Goal: Task Accomplishment & Management: Complete application form

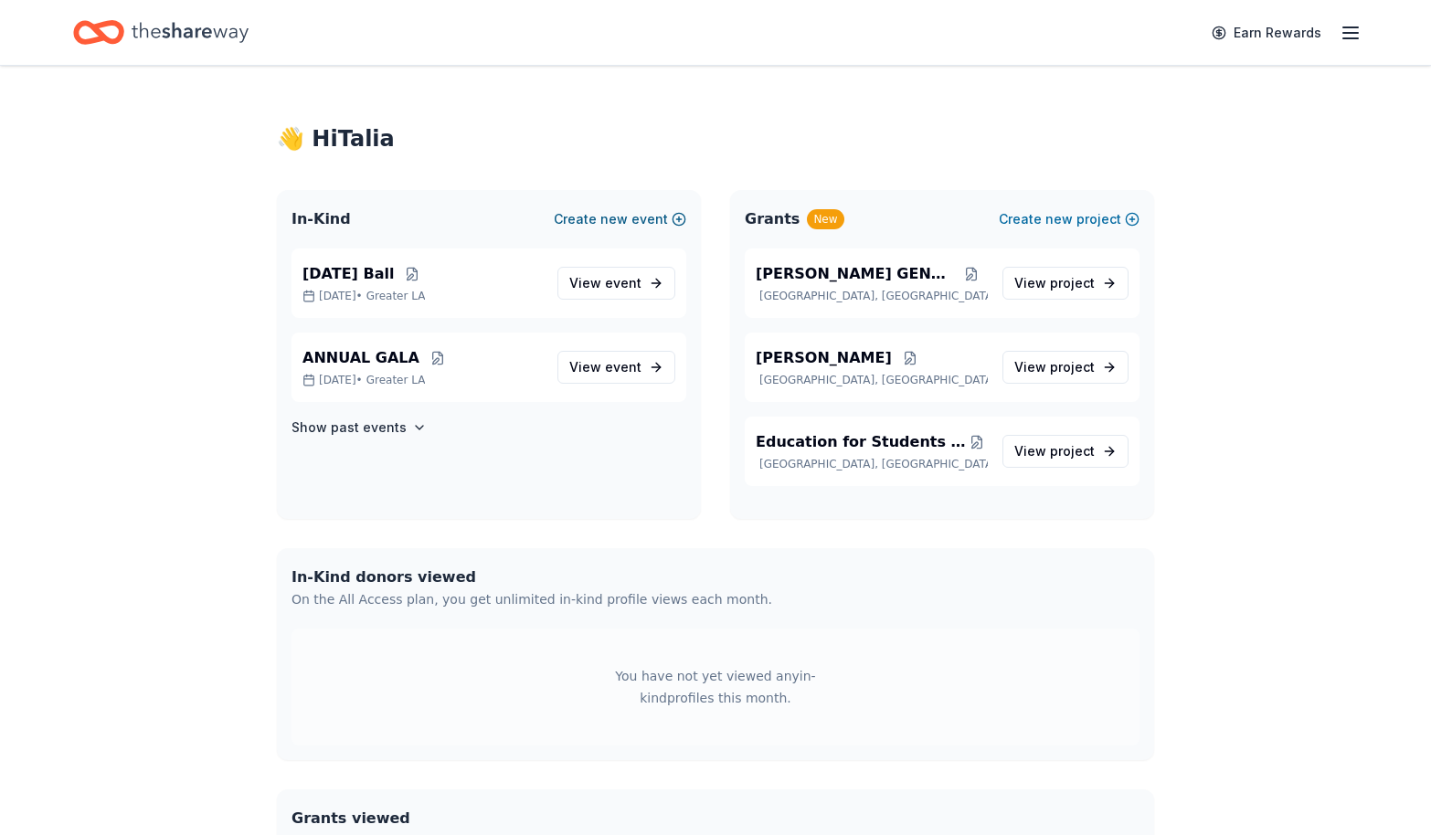
click at [628, 219] on span "new" at bounding box center [613, 219] width 27 height 22
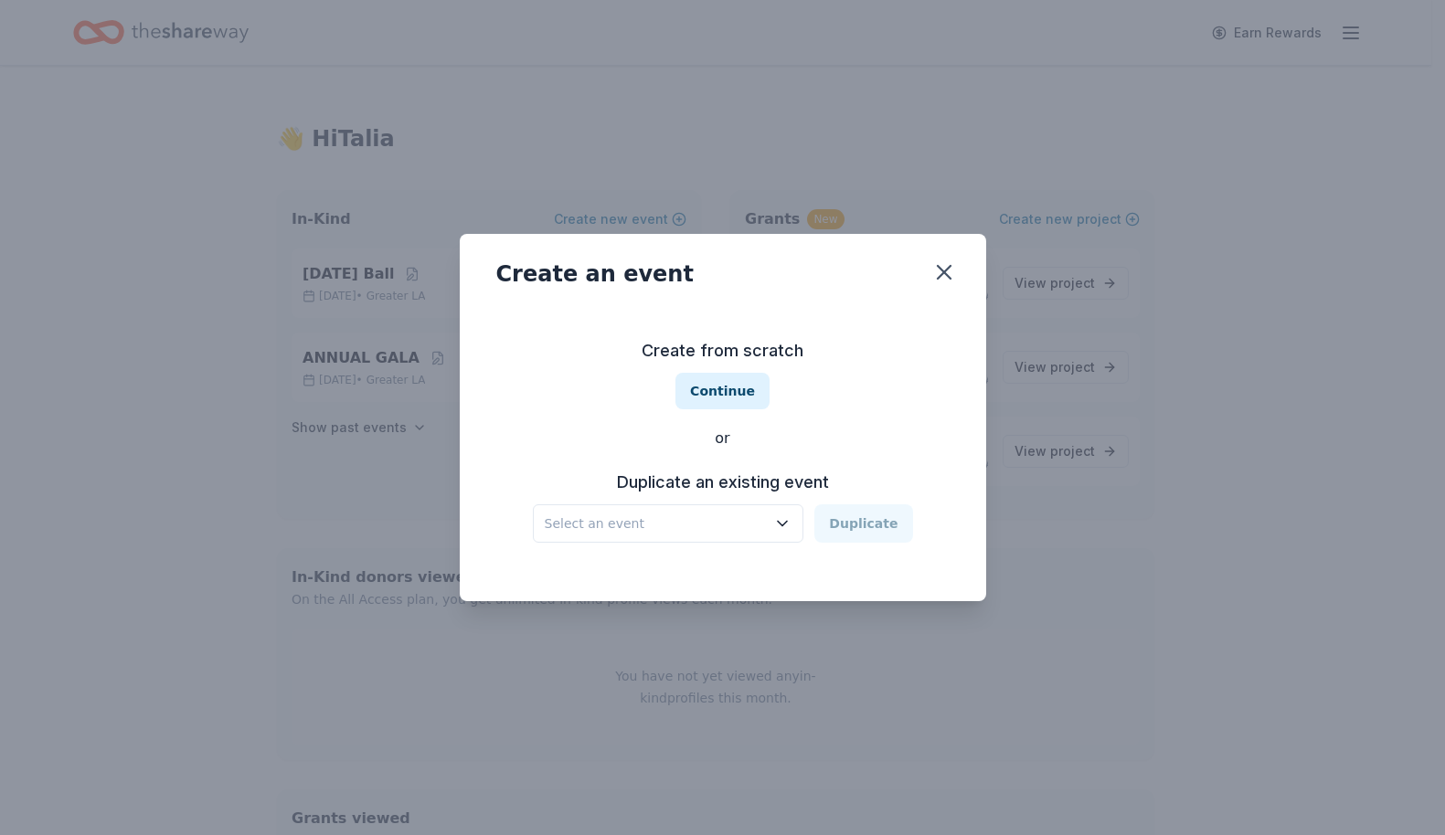
click at [757, 529] on span "Select an event" at bounding box center [656, 524] width 222 height 22
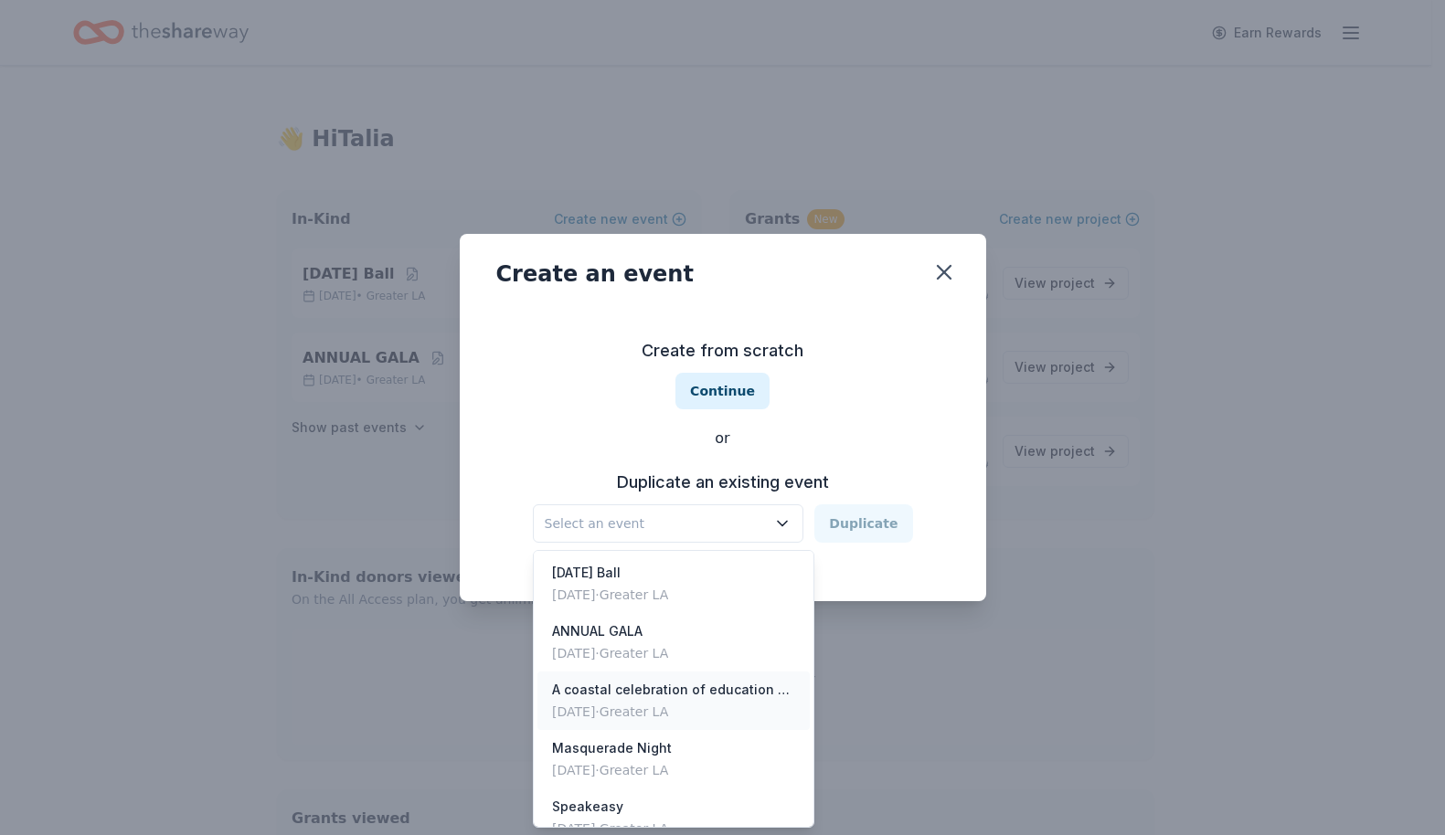
click at [721, 702] on div "[DATE] · Greater LA" at bounding box center [673, 712] width 243 height 22
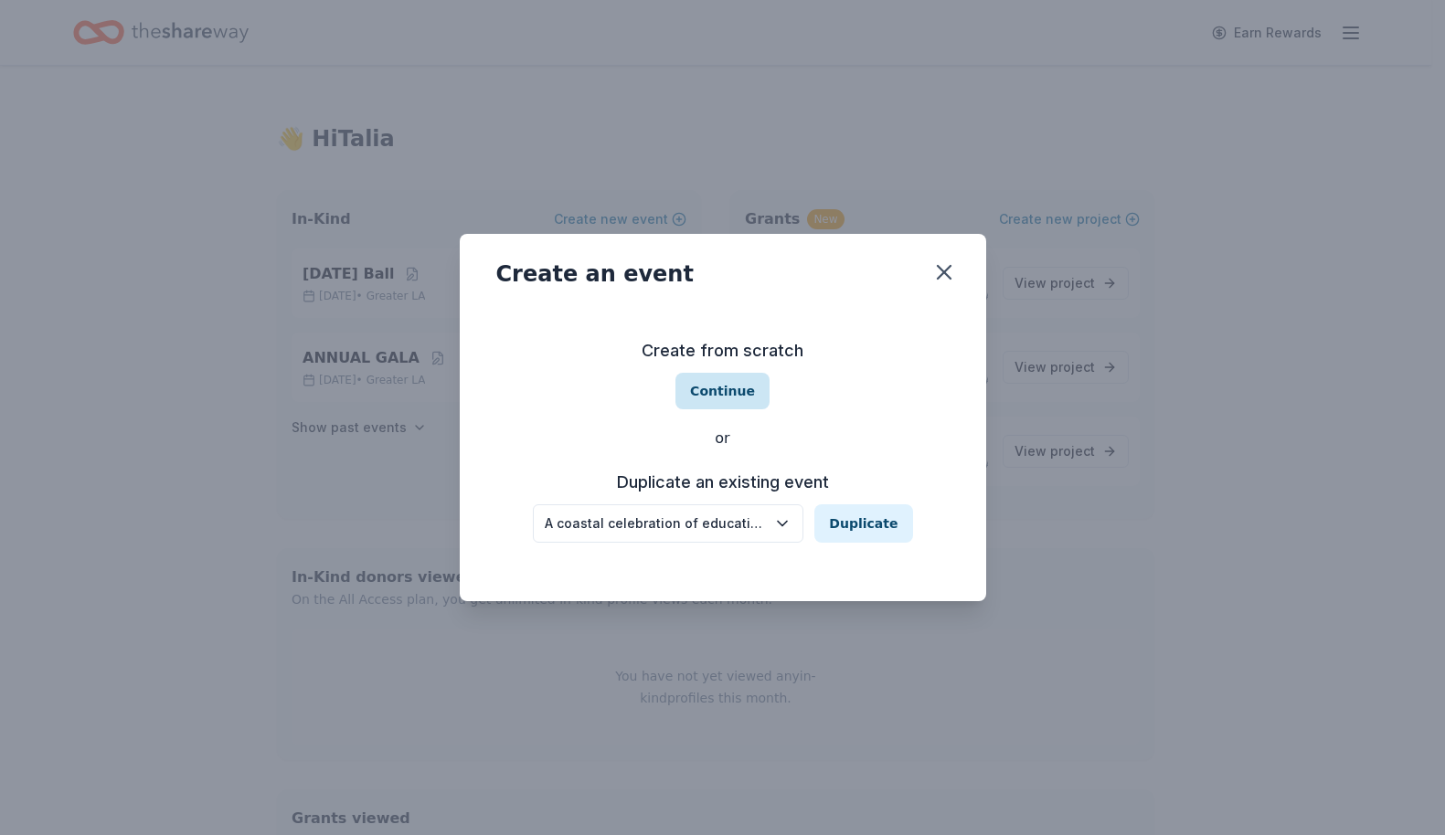
click at [721, 392] on button "Continue" at bounding box center [722, 391] width 94 height 37
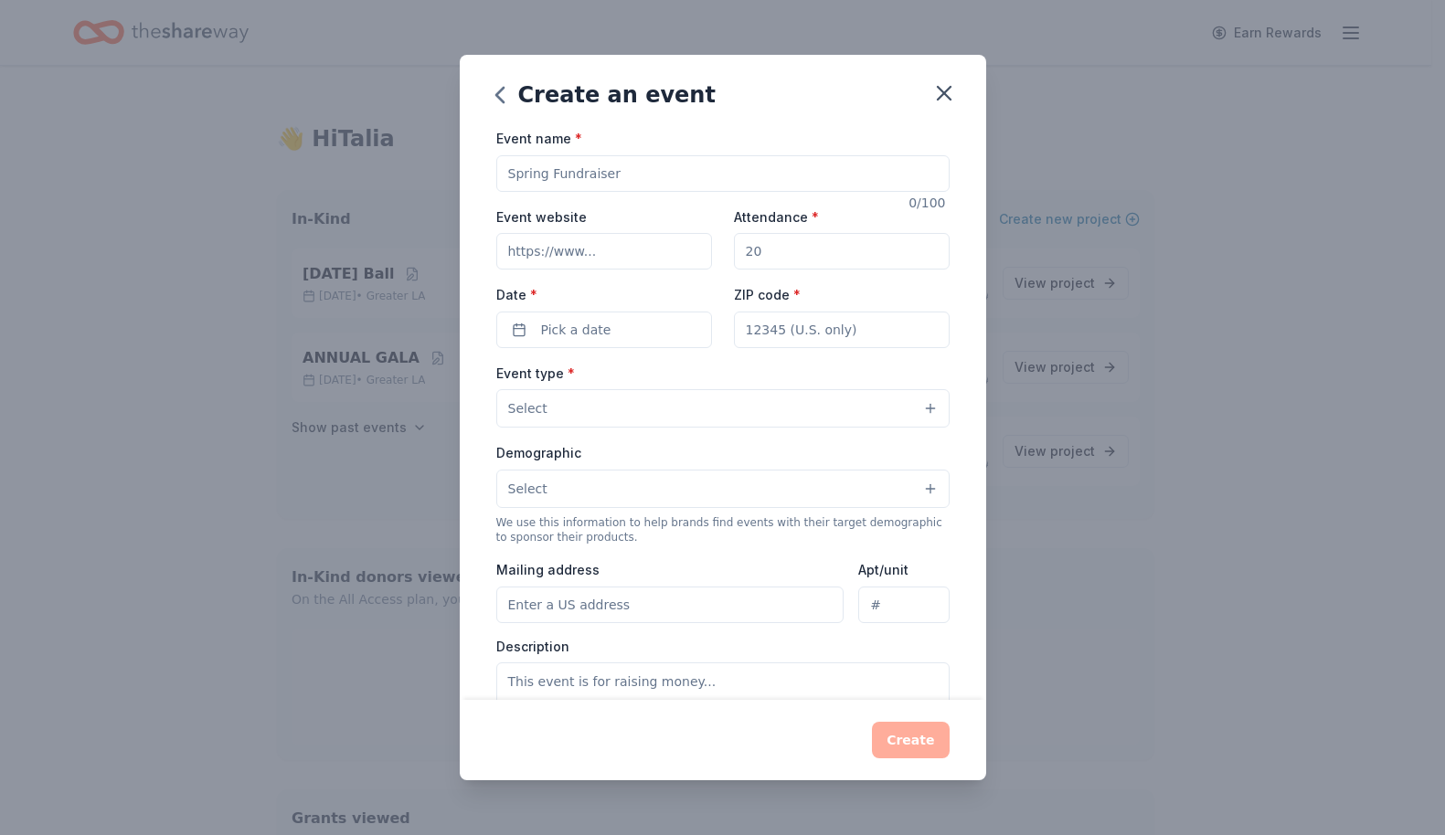
click at [600, 171] on input "Event name *" at bounding box center [722, 173] width 453 height 37
drag, startPoint x: 643, startPoint y: 180, endPoint x: 591, endPoint y: 175, distance: 52.3
click at [591, 175] on input "Thanksgiving event" at bounding box center [722, 173] width 453 height 37
drag, startPoint x: 694, startPoint y: 176, endPoint x: 645, endPoint y: 175, distance: 48.5
click at [645, 175] on input "Thanksgiving Student Dinner" at bounding box center [722, 173] width 453 height 37
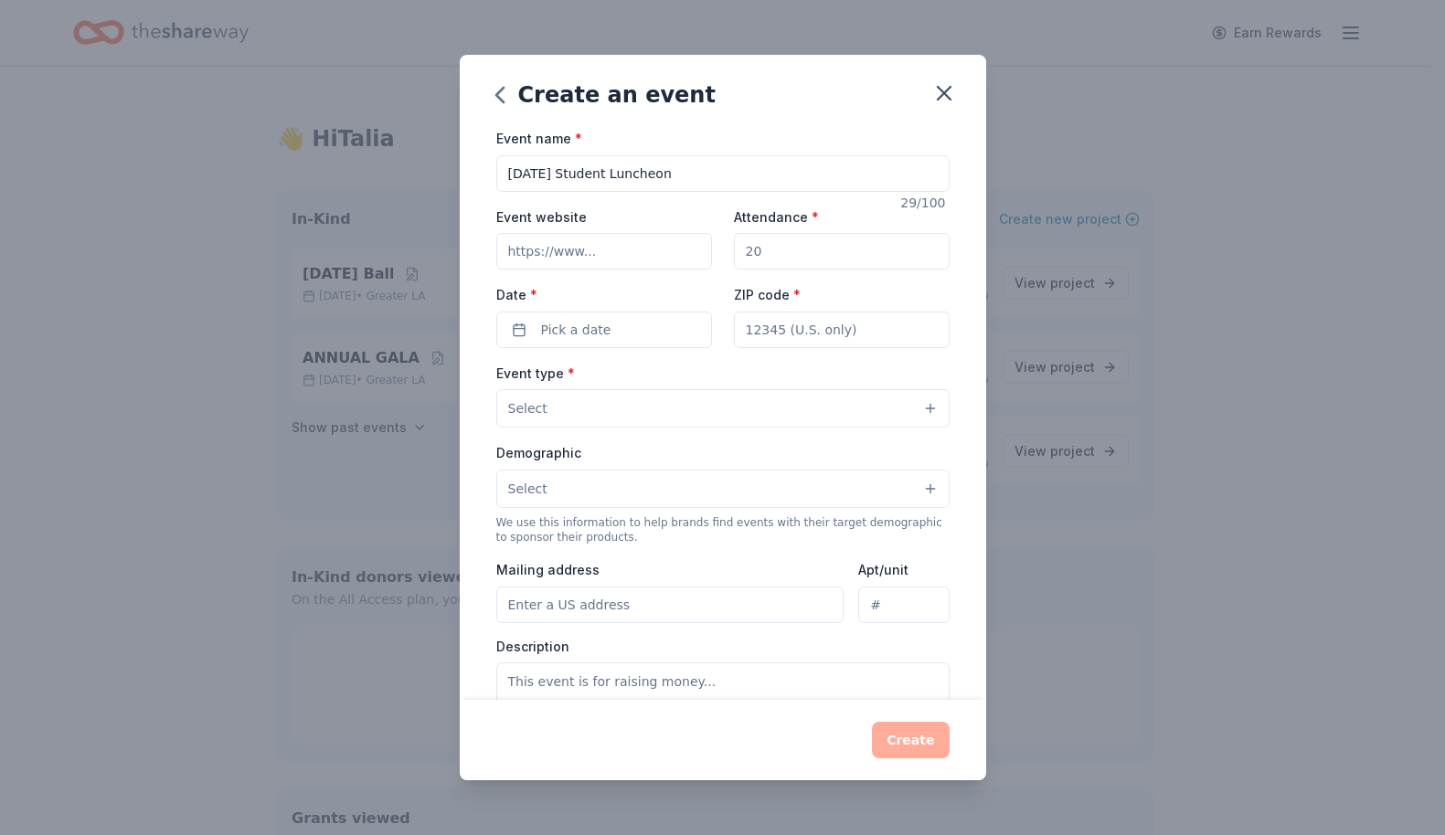
type input "[DATE] Student Luncheon"
drag, startPoint x: 758, startPoint y: 254, endPoint x: 728, endPoint y: 254, distance: 29.2
click at [734, 254] on input "Attendance *" at bounding box center [842, 251] width 216 height 37
click at [755, 253] on input "Attendance *" at bounding box center [842, 251] width 216 height 37
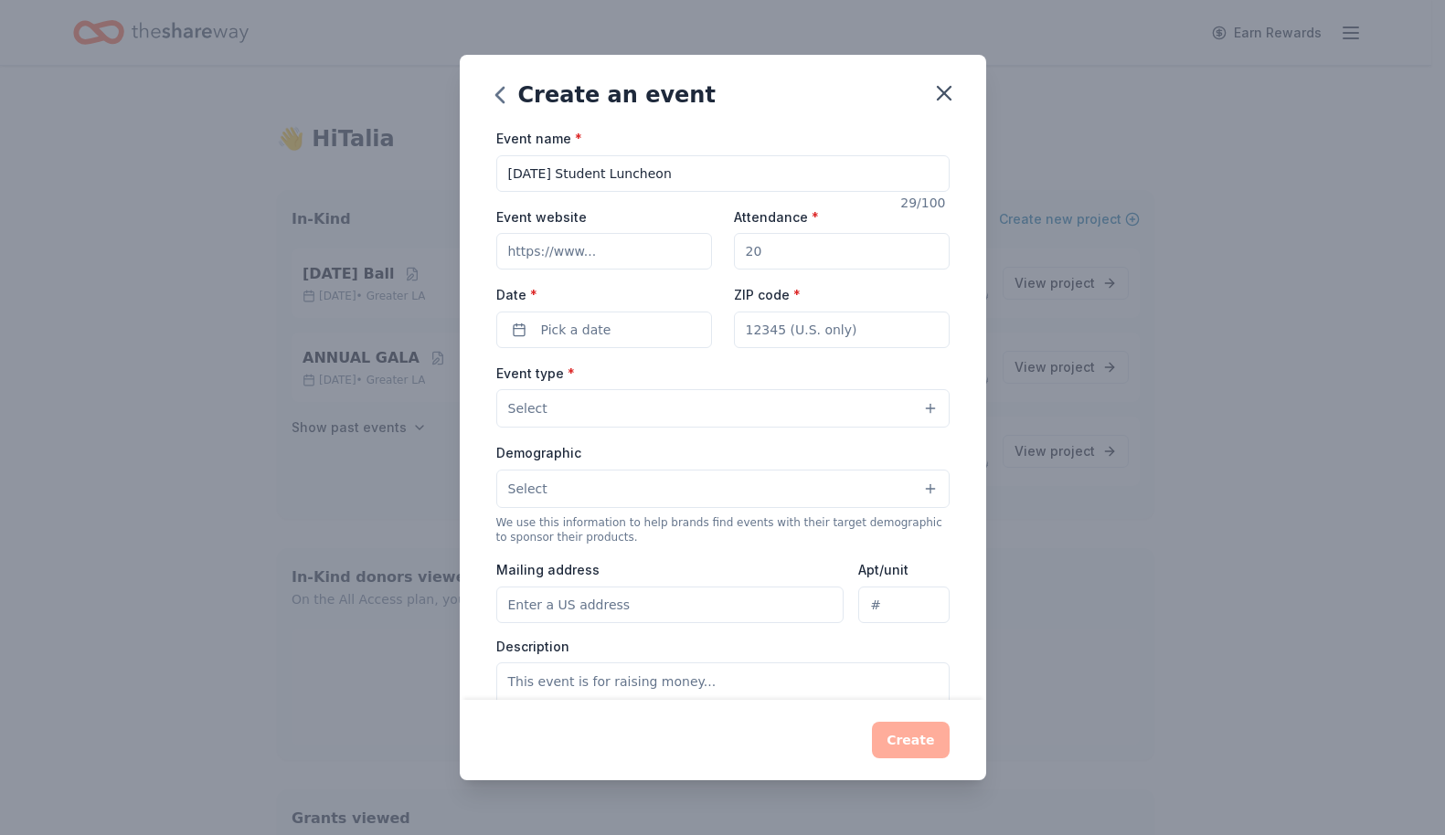
click at [755, 253] on input "Attendance *" at bounding box center [842, 251] width 216 height 37
type input "50"
click at [604, 331] on span "Pick a date" at bounding box center [576, 330] width 70 height 22
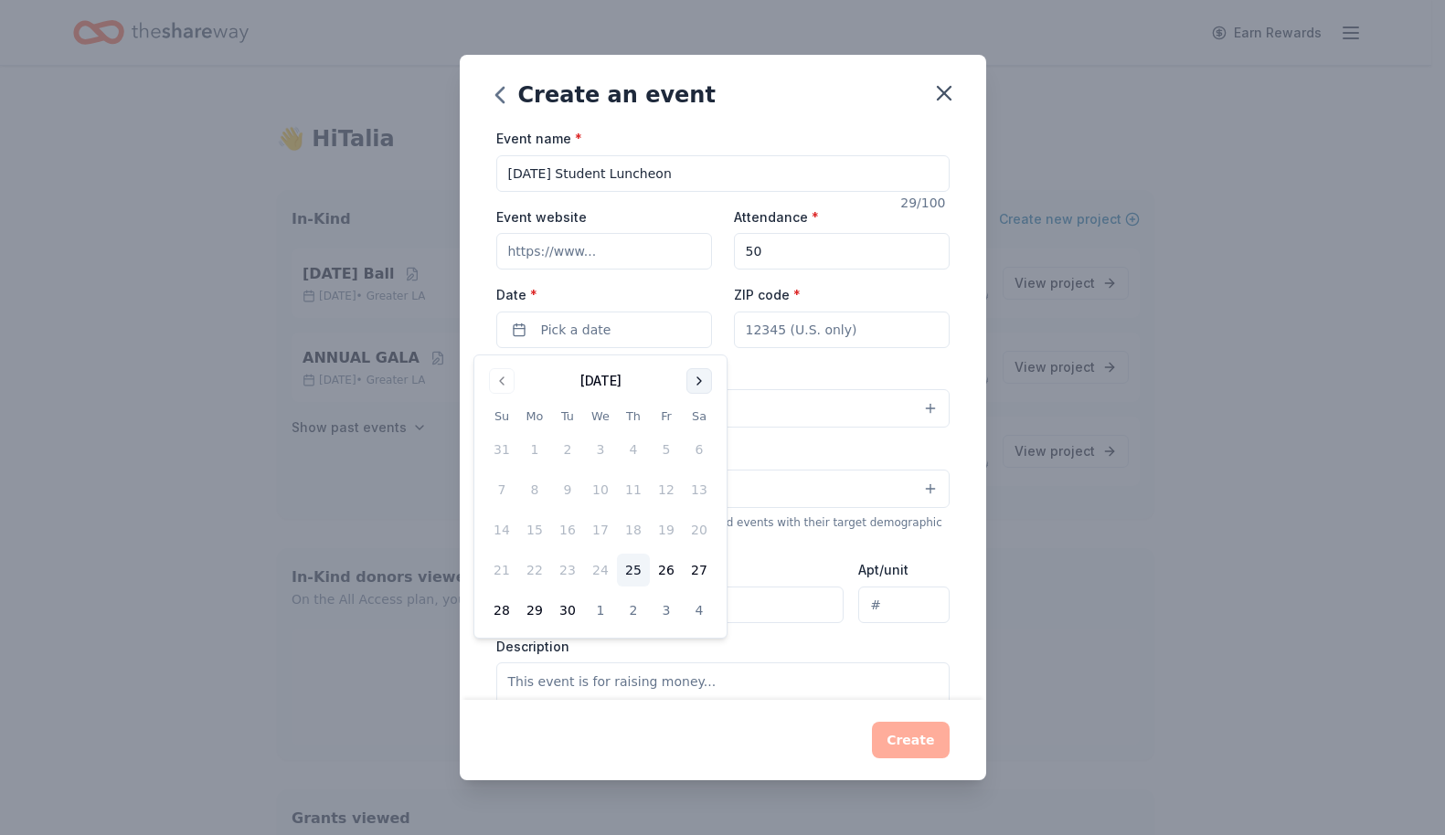
click at [701, 379] on button "Go to next month" at bounding box center [699, 381] width 26 height 26
click at [699, 371] on button "Go to next month" at bounding box center [699, 381] width 26 height 26
click at [663, 566] on button "21" at bounding box center [666, 570] width 33 height 33
click at [787, 334] on input "ZIP code *" at bounding box center [842, 330] width 216 height 37
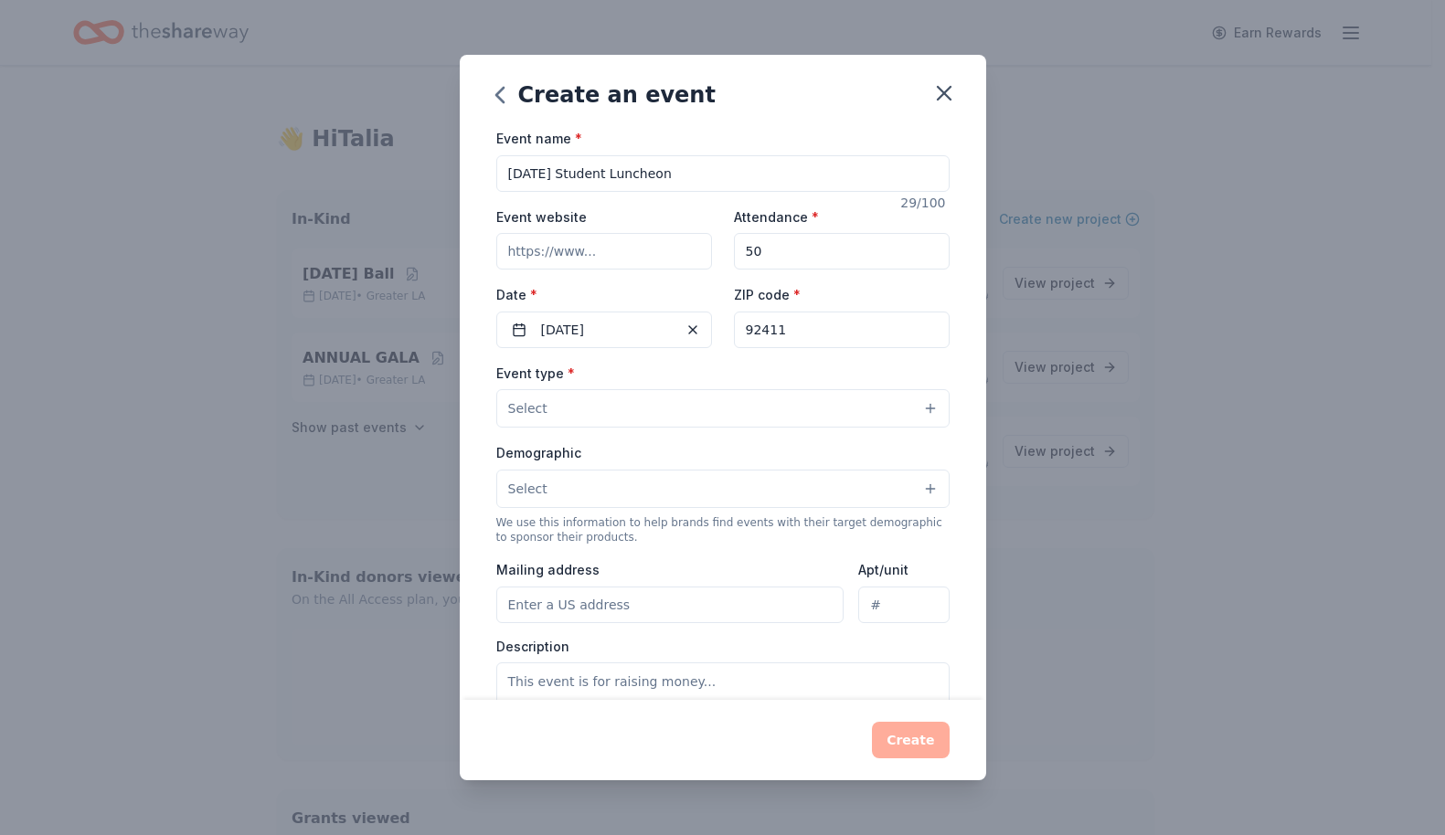
type input "92411"
click at [821, 412] on button "Select" at bounding box center [722, 408] width 453 height 38
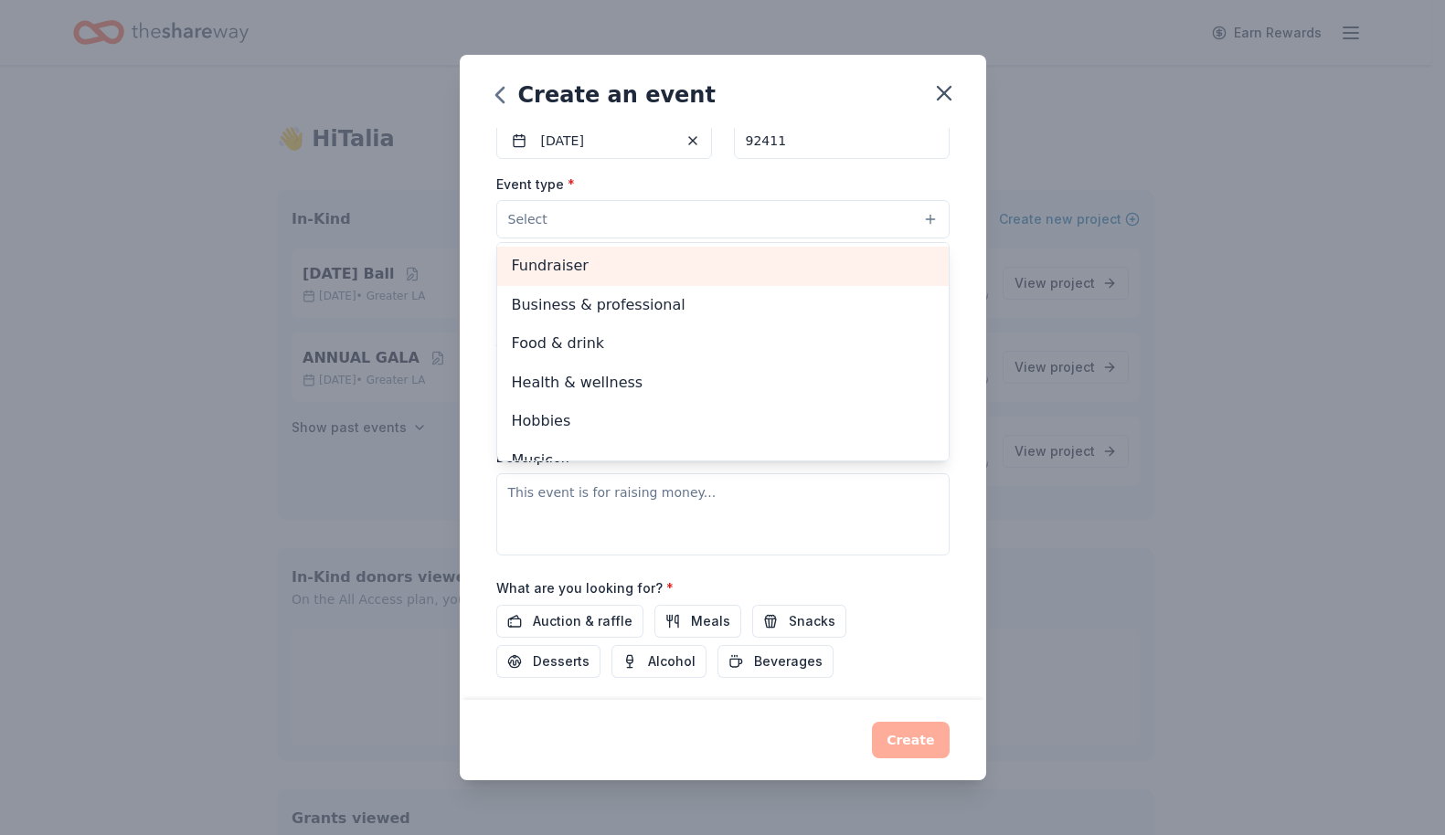
click at [557, 277] on span "Fundraiser" at bounding box center [723, 266] width 422 height 24
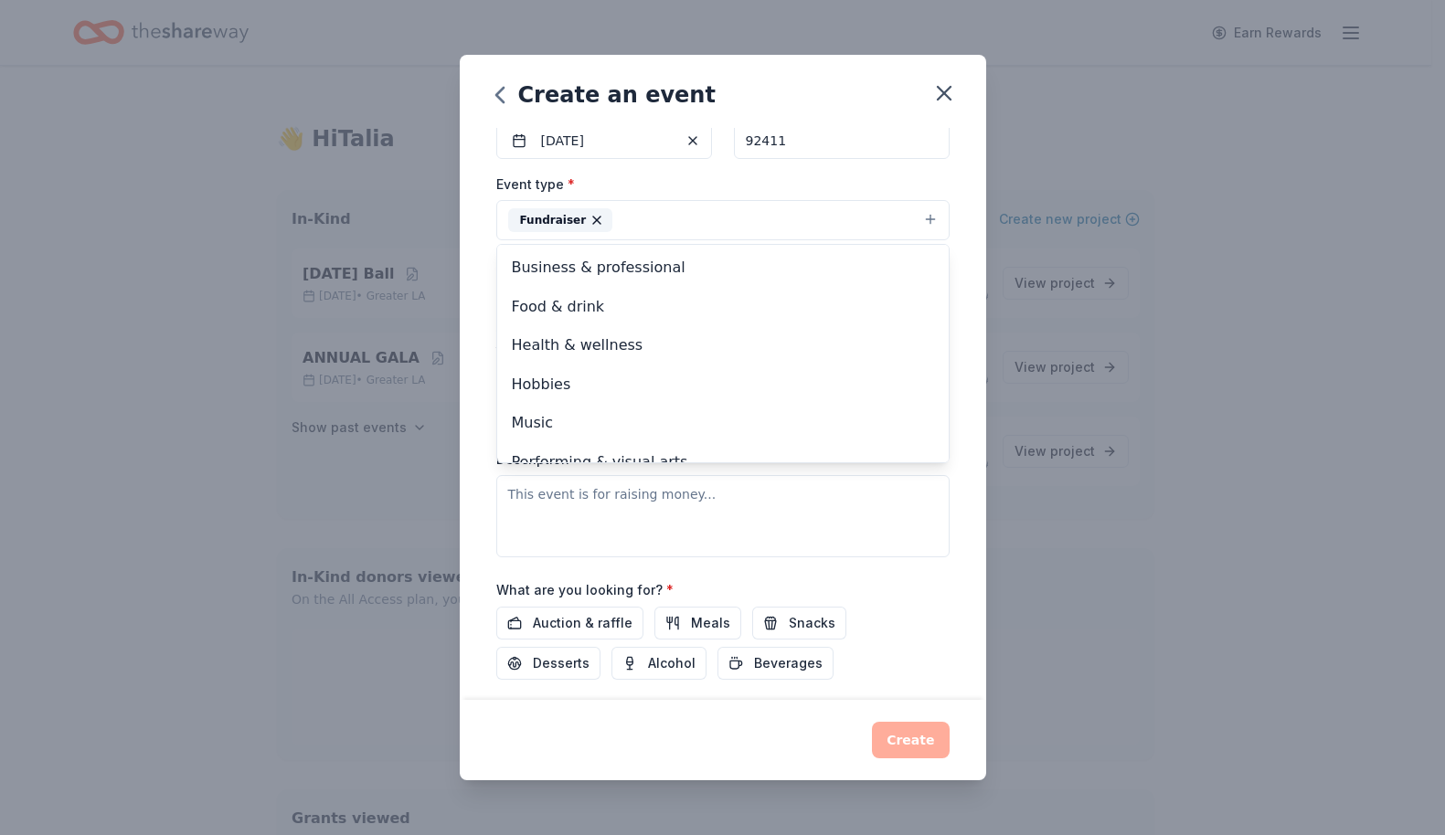
click at [469, 275] on div "Event name * Thanksgiving Student Luncheon 29 /100 Event website Attendance * 5…" at bounding box center [723, 414] width 526 height 572
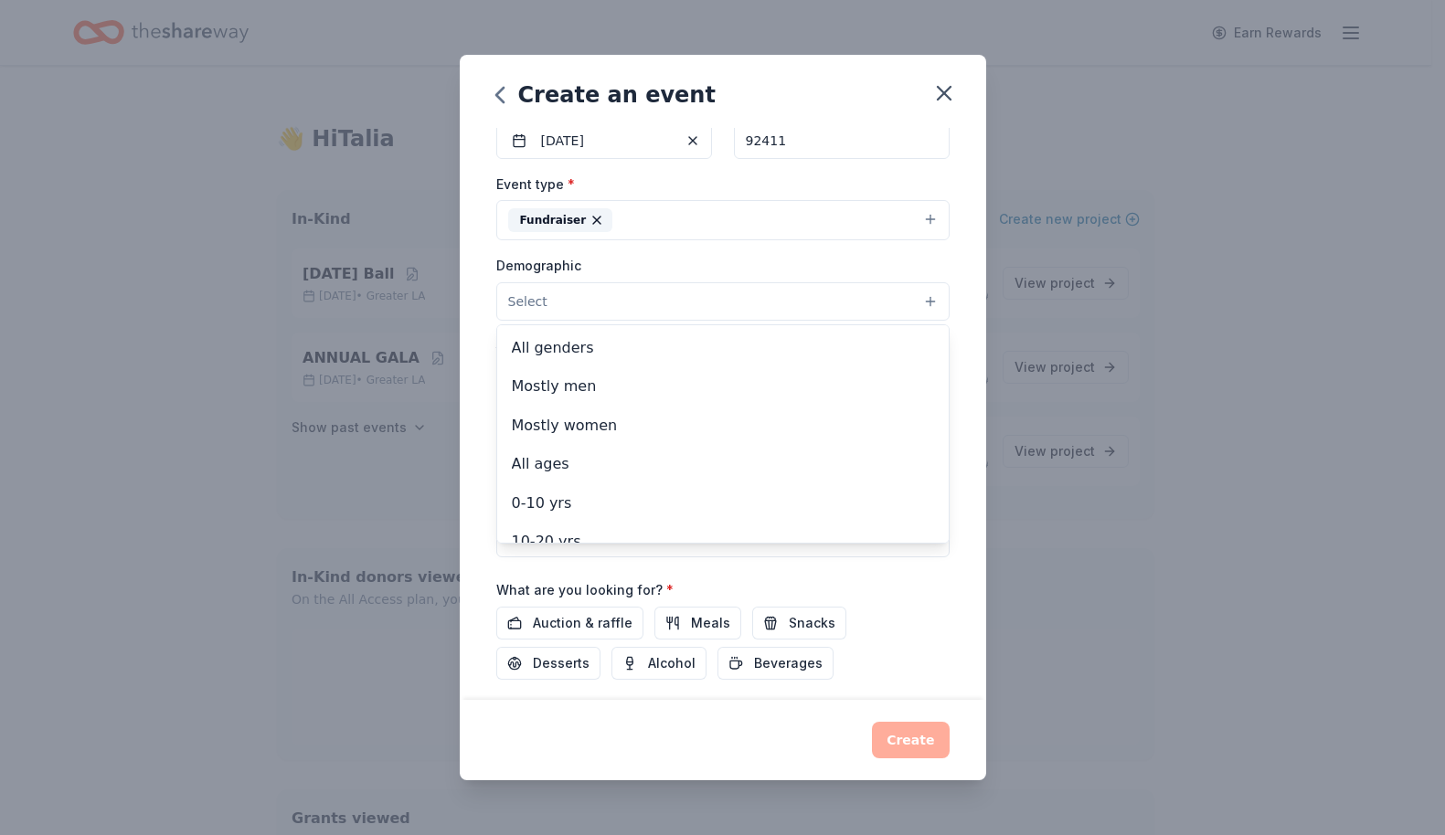
click at [531, 305] on span "Select" at bounding box center [527, 302] width 39 height 22
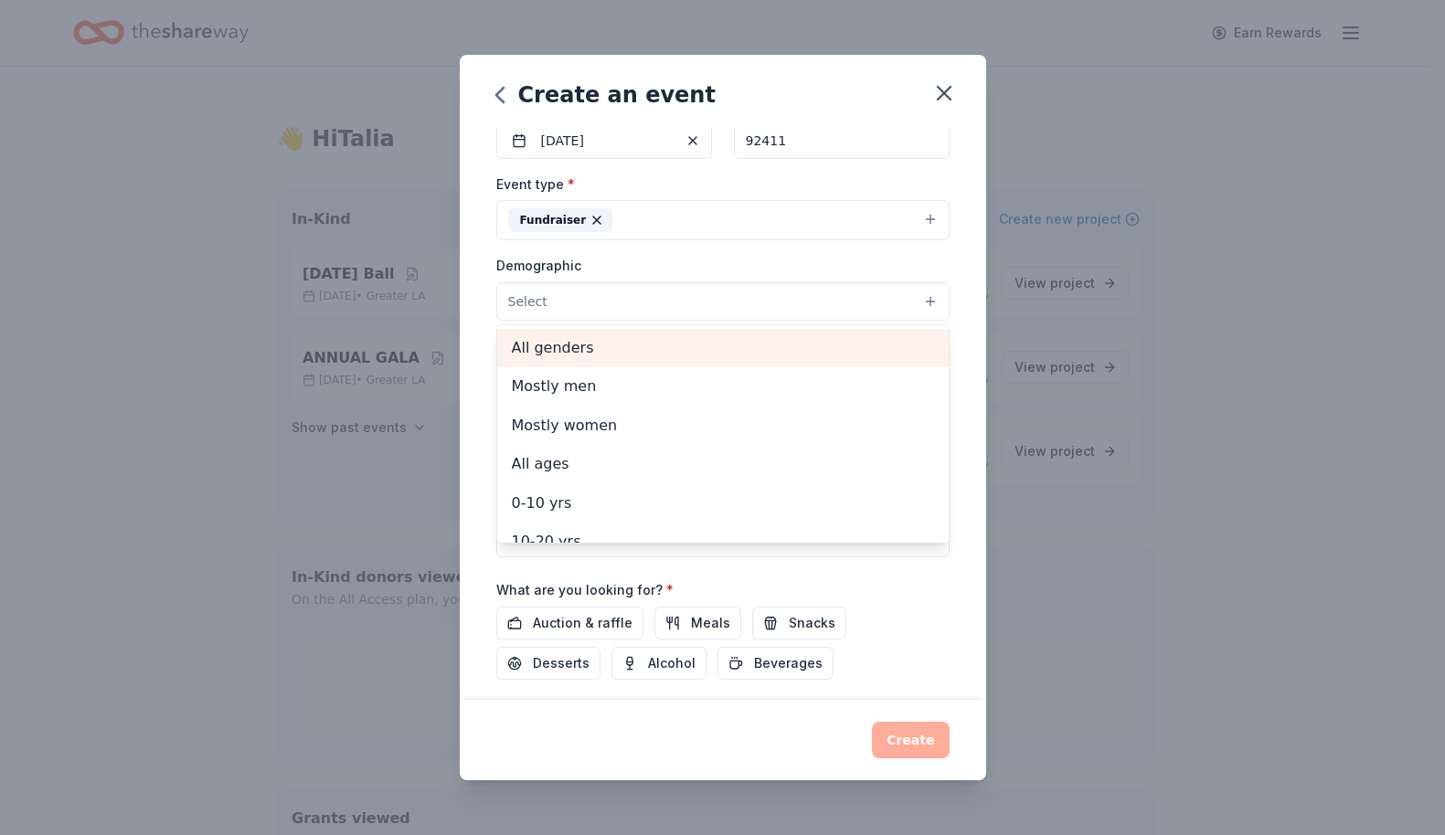
click at [548, 358] on span "All genders" at bounding box center [723, 348] width 422 height 24
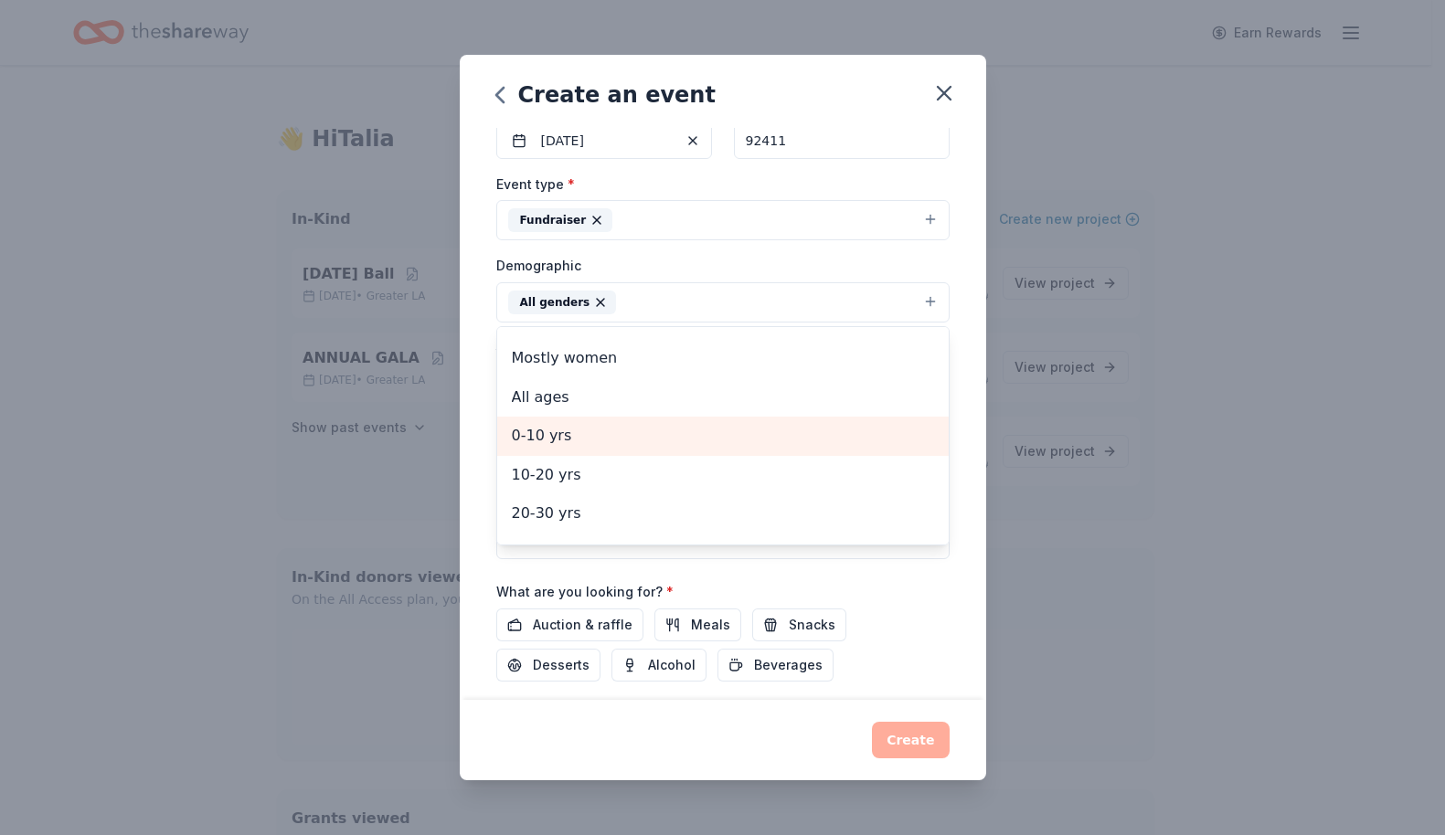
scroll to position [29, 0]
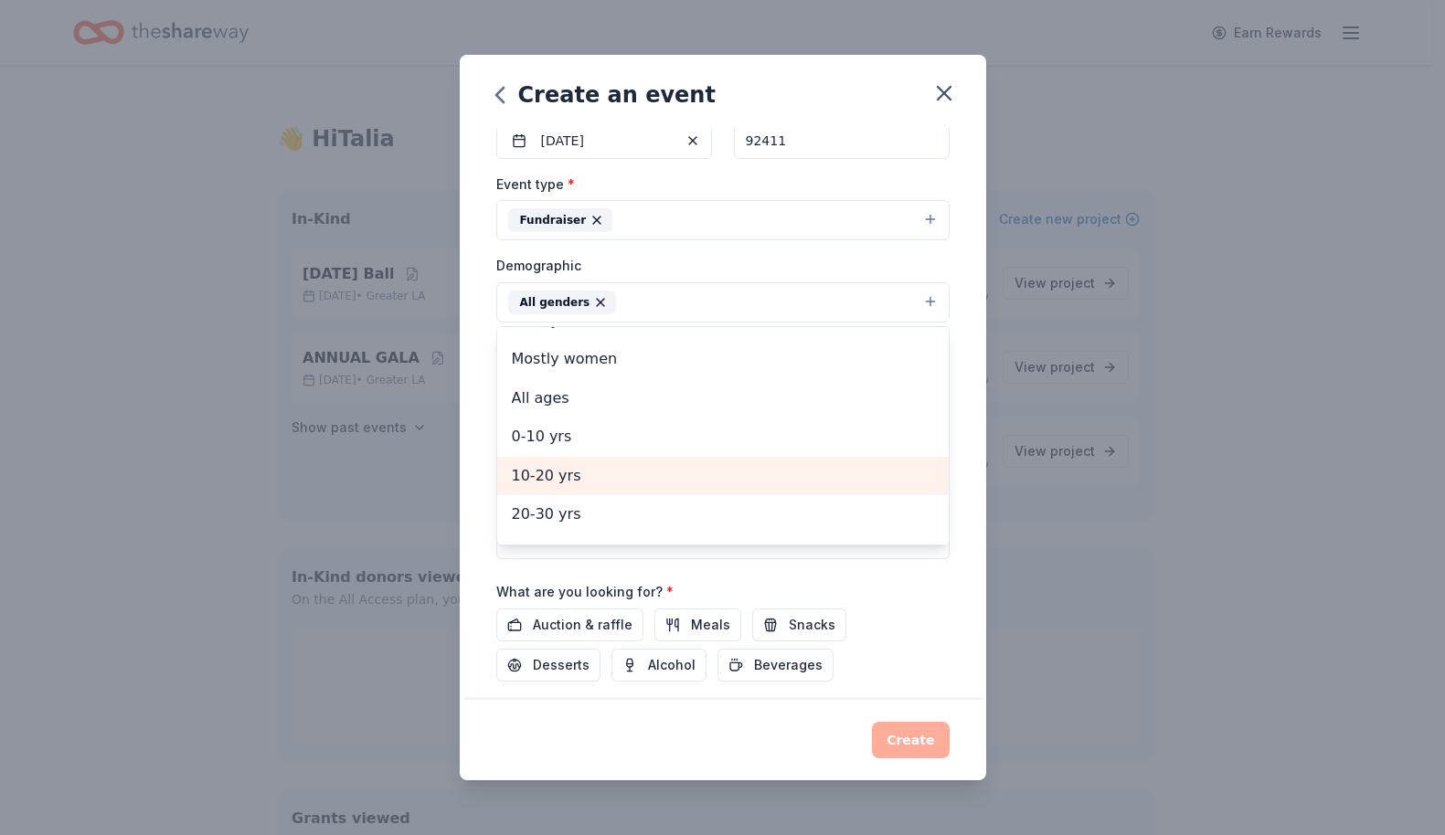
click at [586, 480] on span "10-20 yrs" at bounding box center [723, 476] width 422 height 24
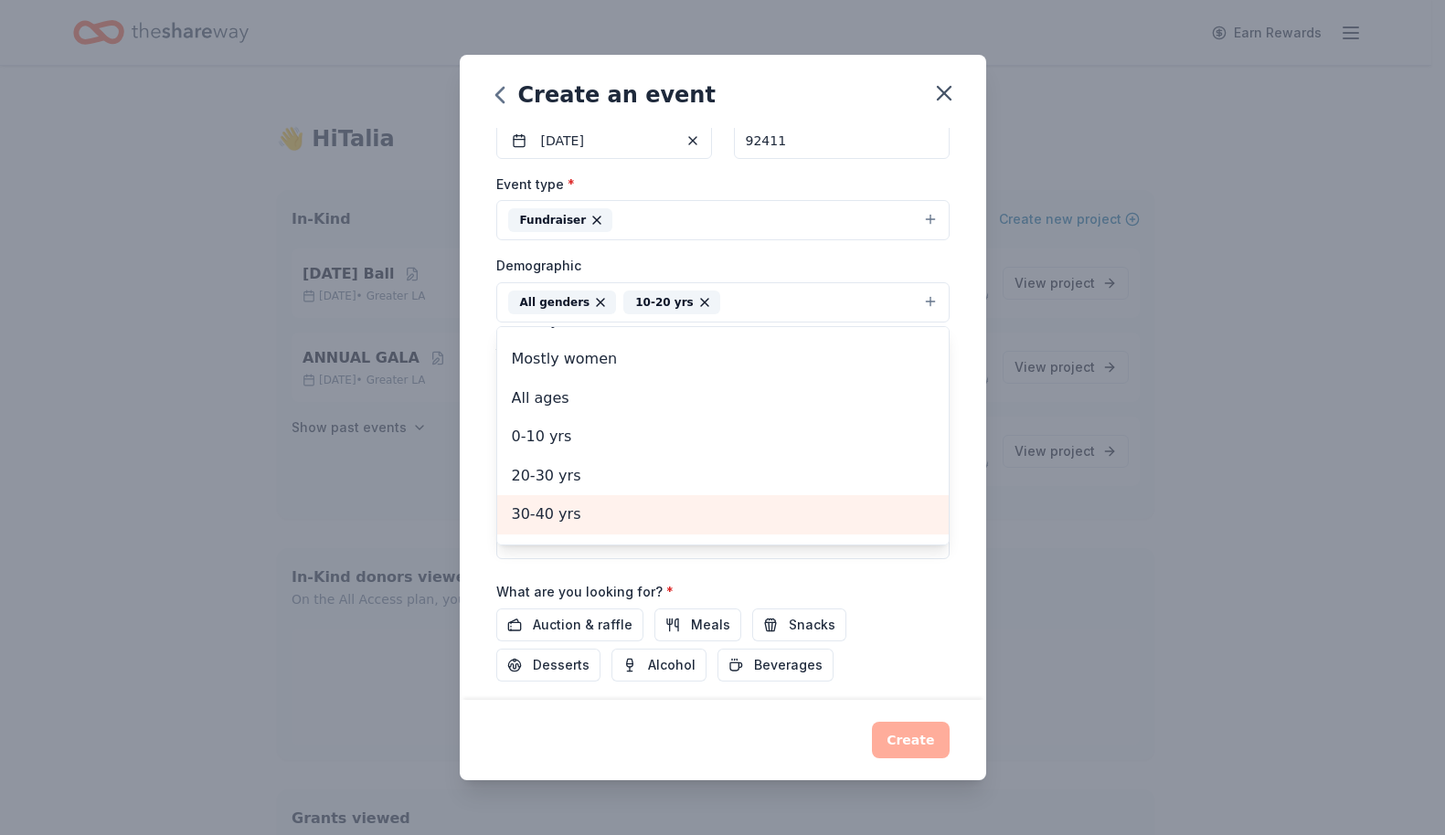
click at [587, 517] on span "30-40 yrs" at bounding box center [723, 515] width 422 height 24
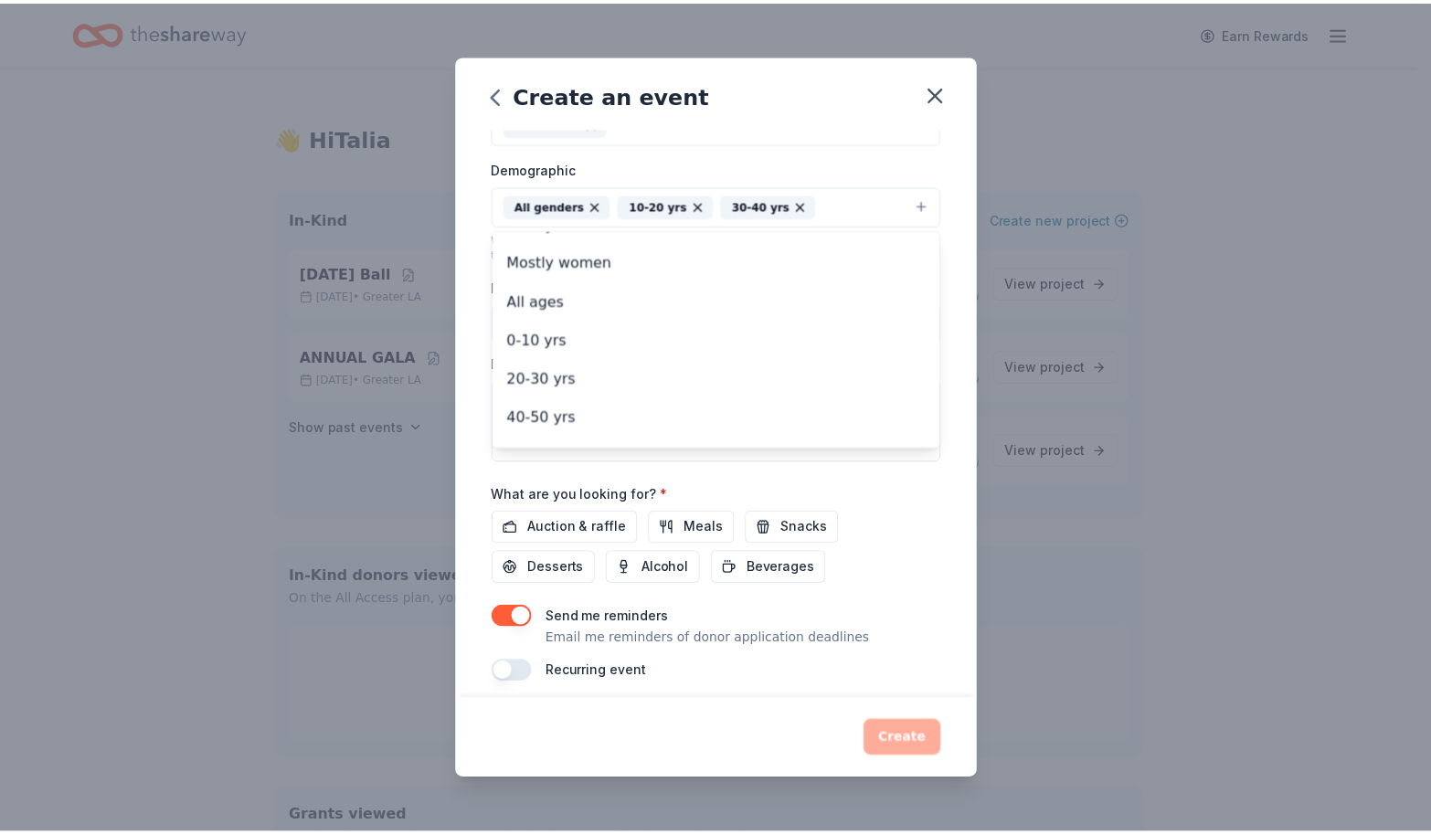
scroll to position [305, 0]
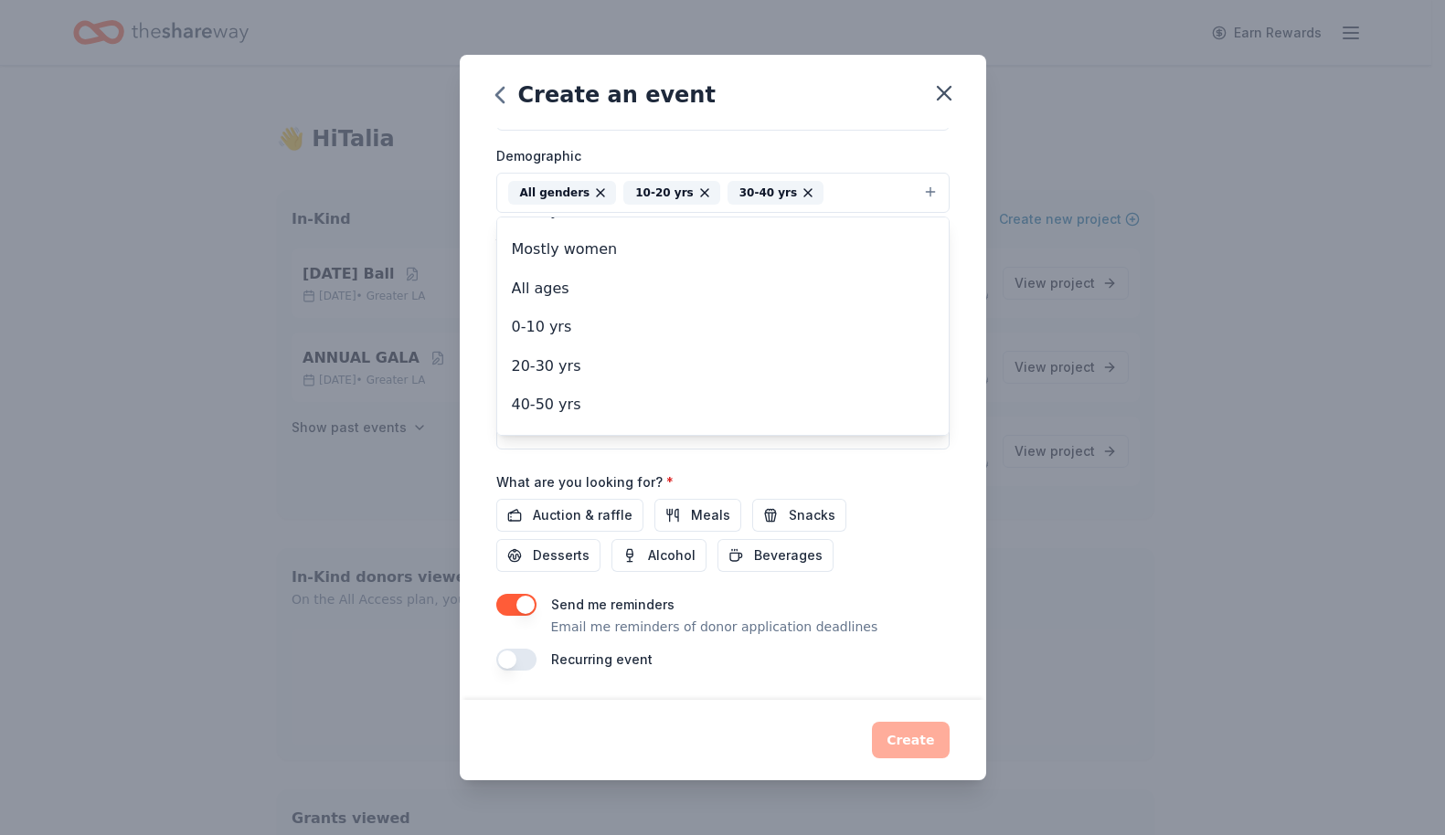
click at [589, 517] on div "Event name * Thanksgiving Student Luncheon 29 /100 Event website Attendance * 5…" at bounding box center [722, 250] width 453 height 842
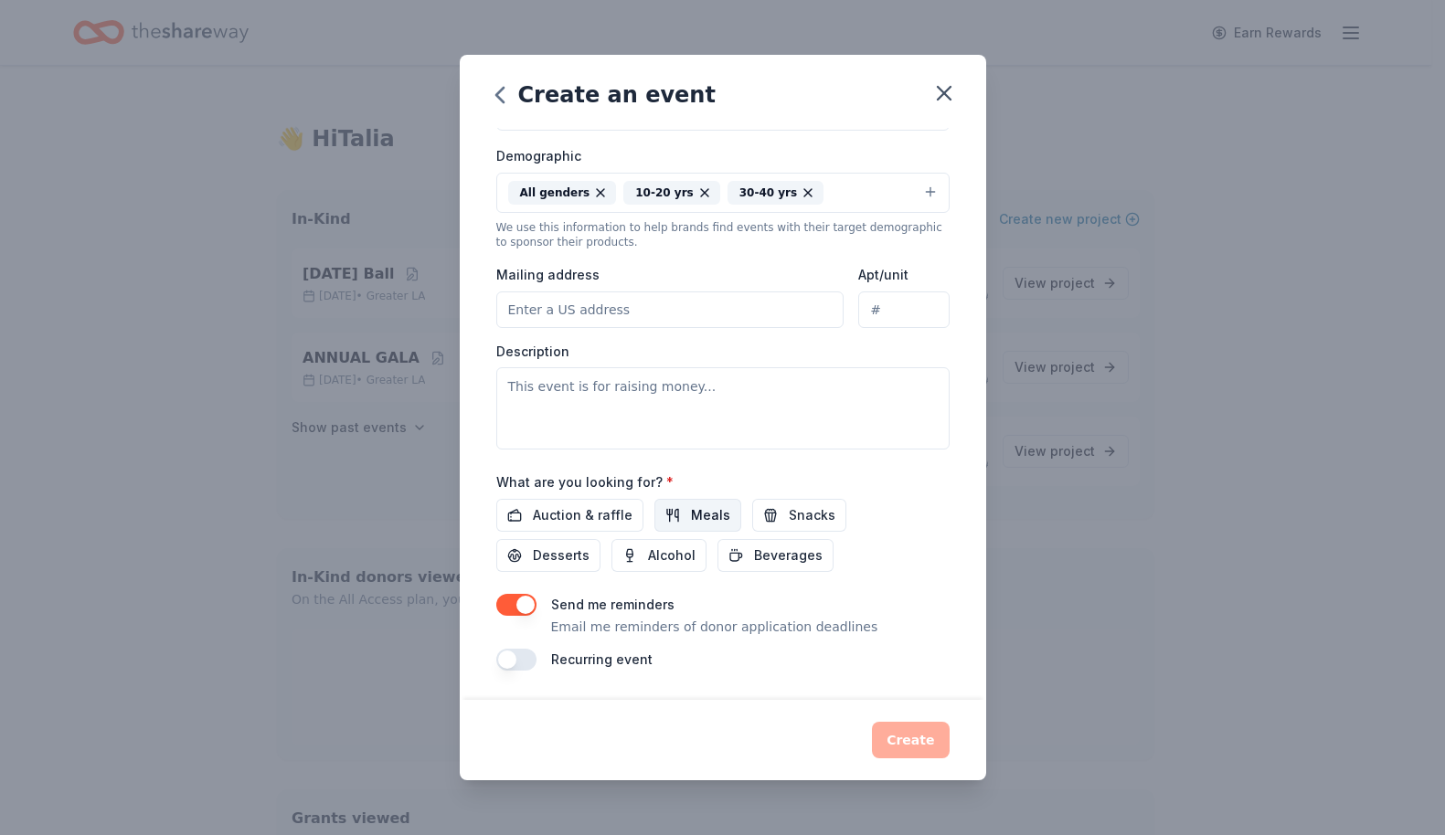
click at [663, 518] on button "Meals" at bounding box center [697, 515] width 87 height 33
click at [605, 525] on span "Auction & raffle" at bounding box center [583, 515] width 100 height 22
click at [789, 519] on span "Snacks" at bounding box center [812, 515] width 47 height 22
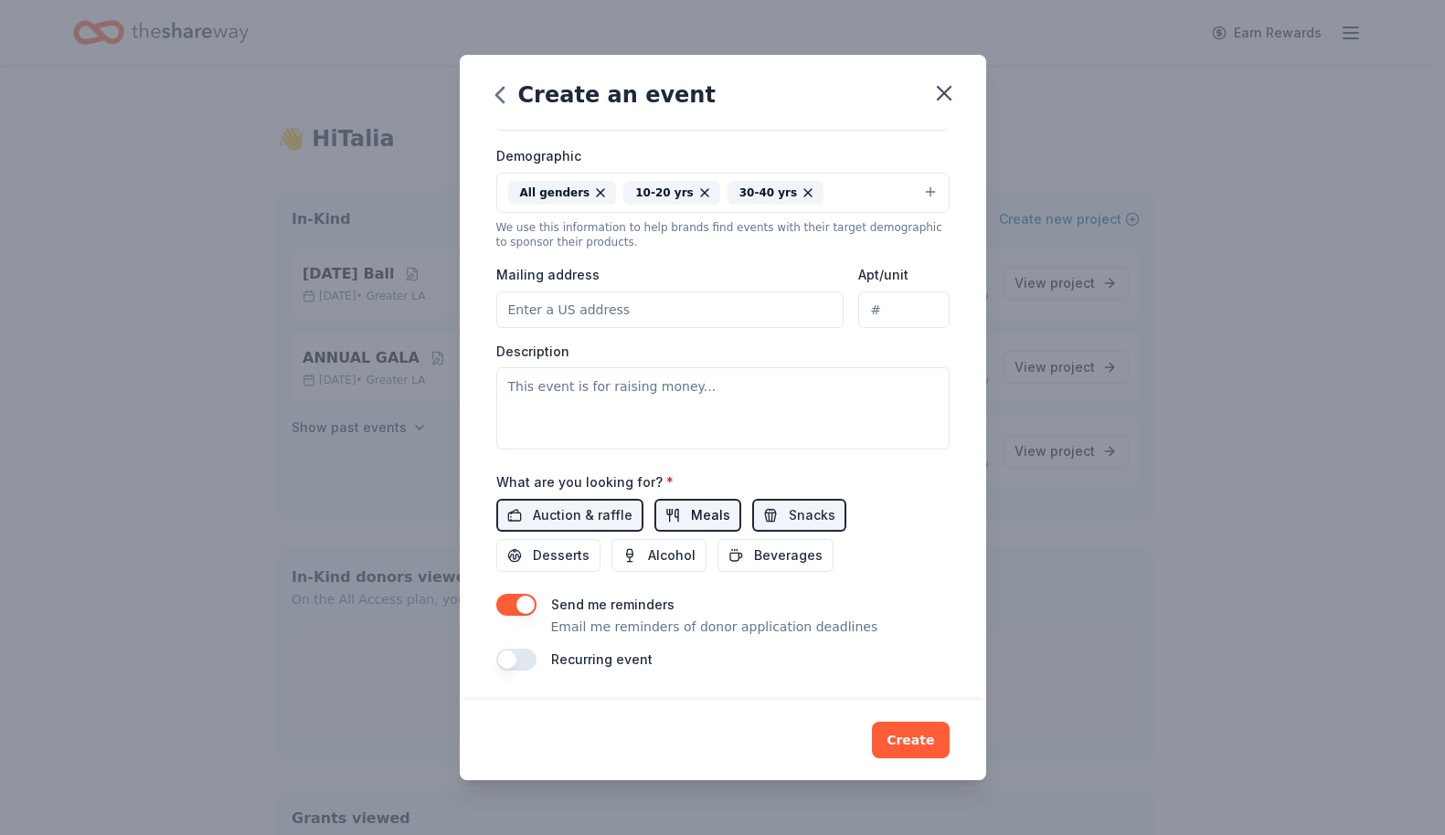
click at [703, 516] on span "Meals" at bounding box center [710, 515] width 39 height 22
click at [512, 606] on button "button" at bounding box center [516, 605] width 40 height 22
click at [915, 746] on button "Create" at bounding box center [910, 740] width 77 height 37
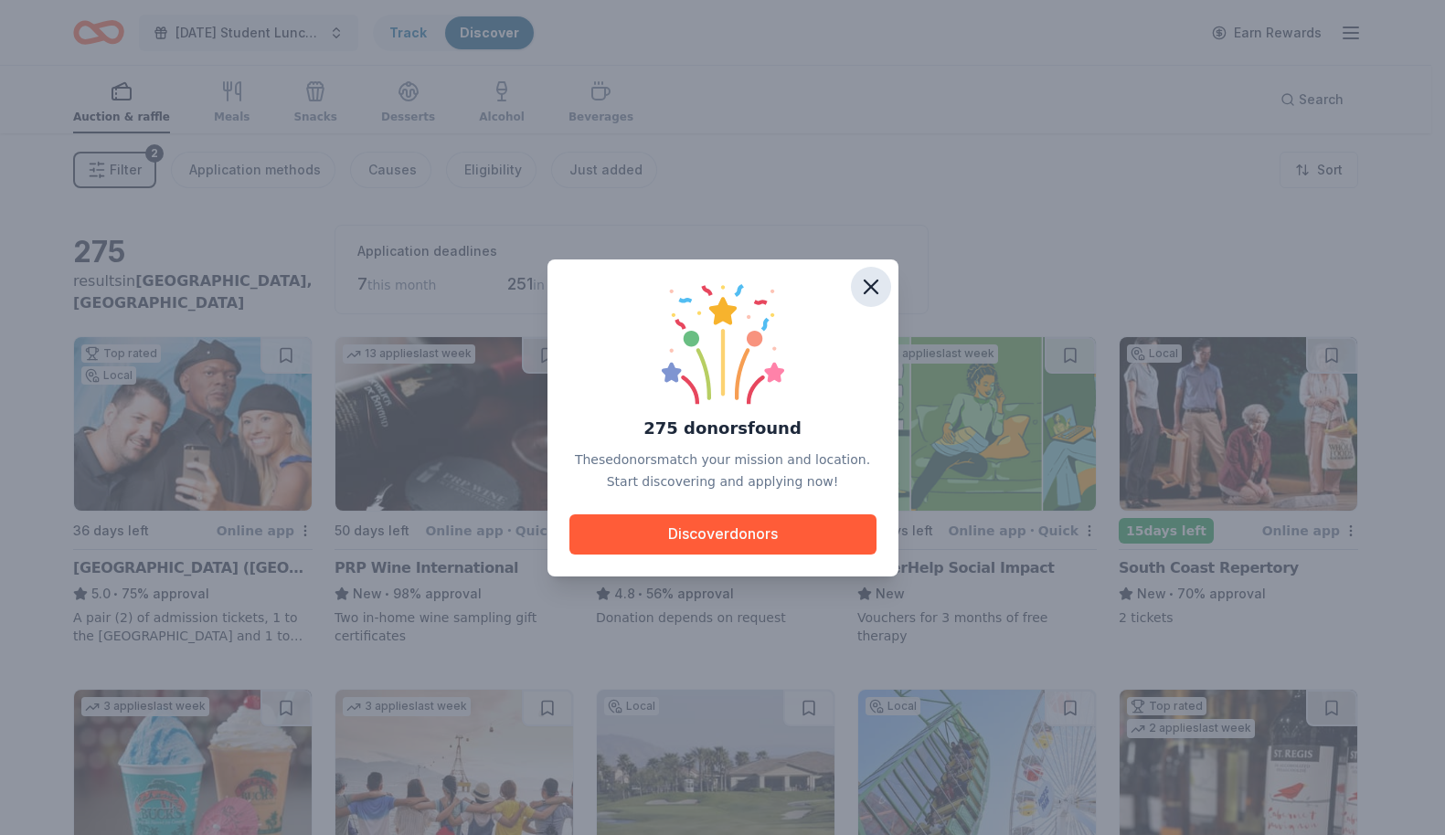
click at [868, 282] on icon "button" at bounding box center [871, 287] width 26 height 26
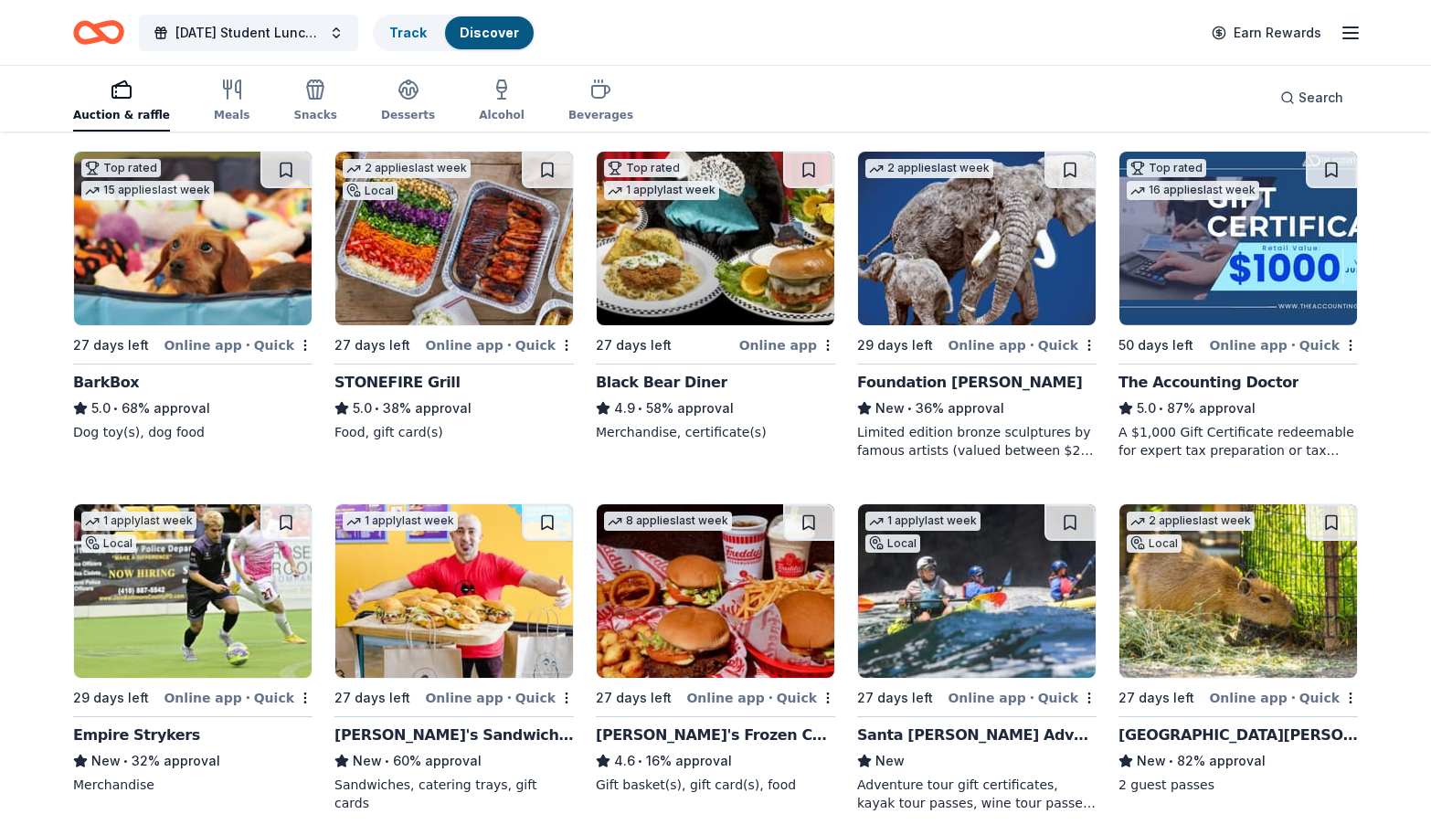
scroll to position [1247, 0]
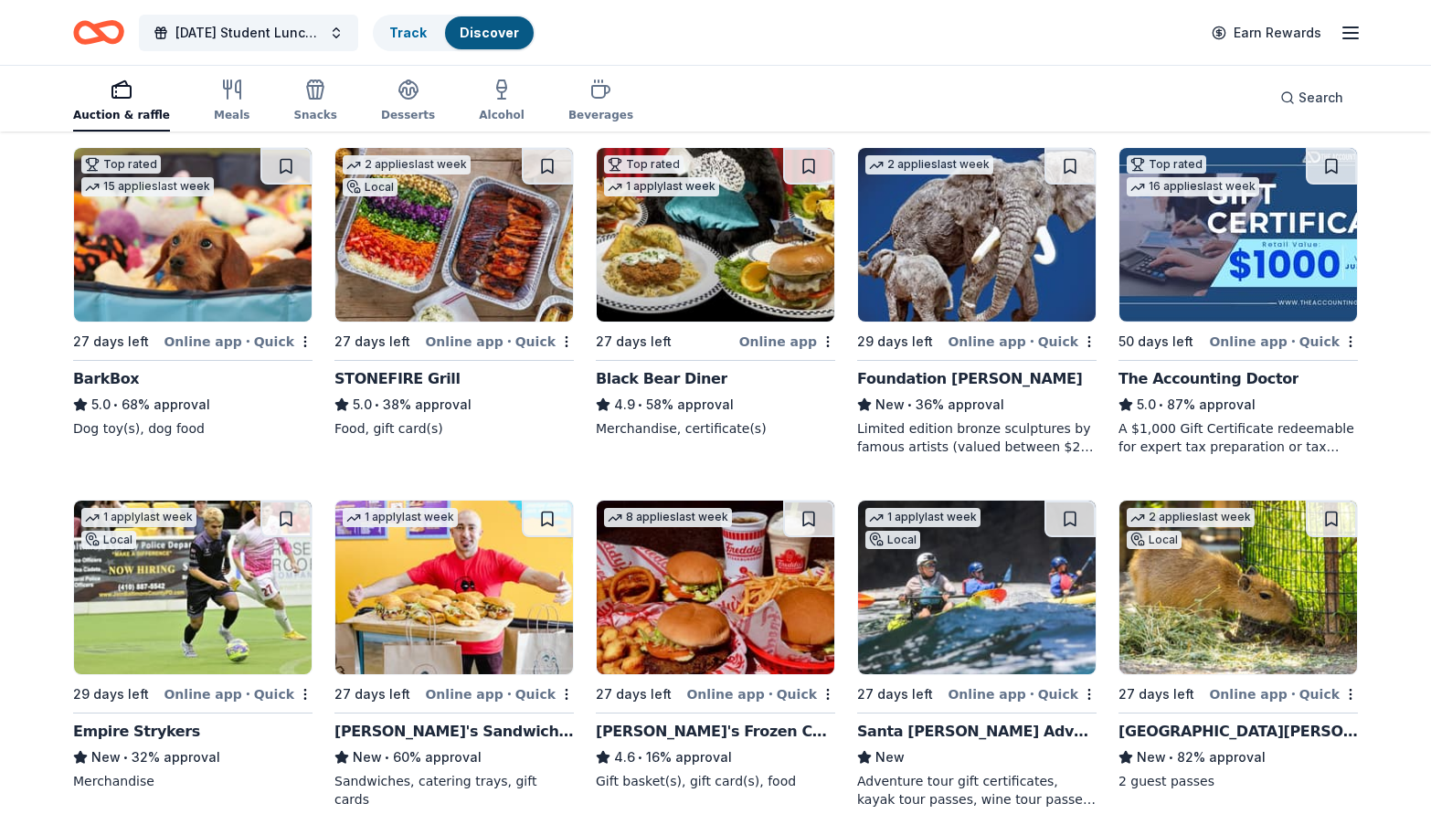
click at [672, 376] on div "Black Bear Diner" at bounding box center [662, 379] width 132 height 22
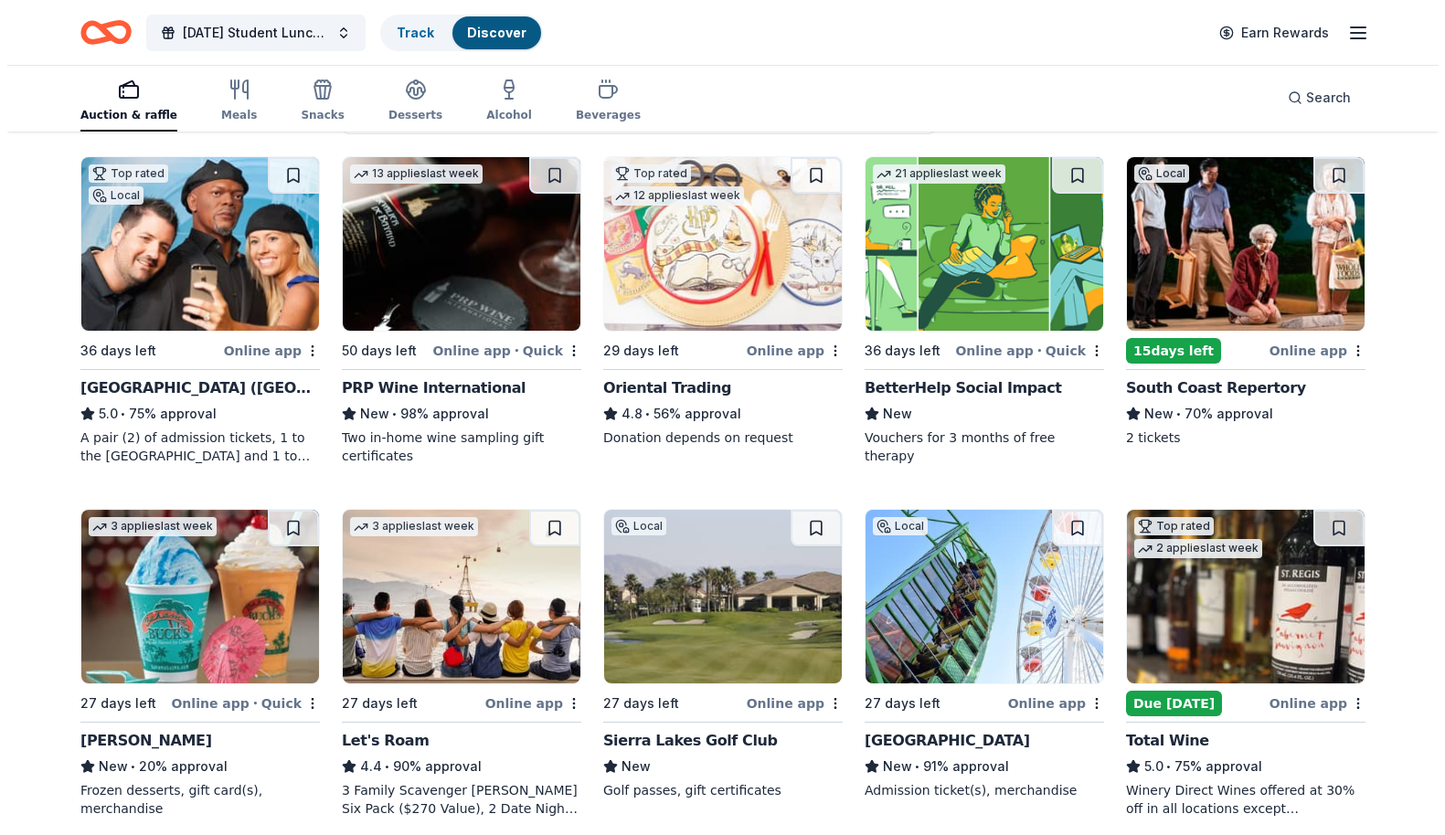
scroll to position [0, 0]
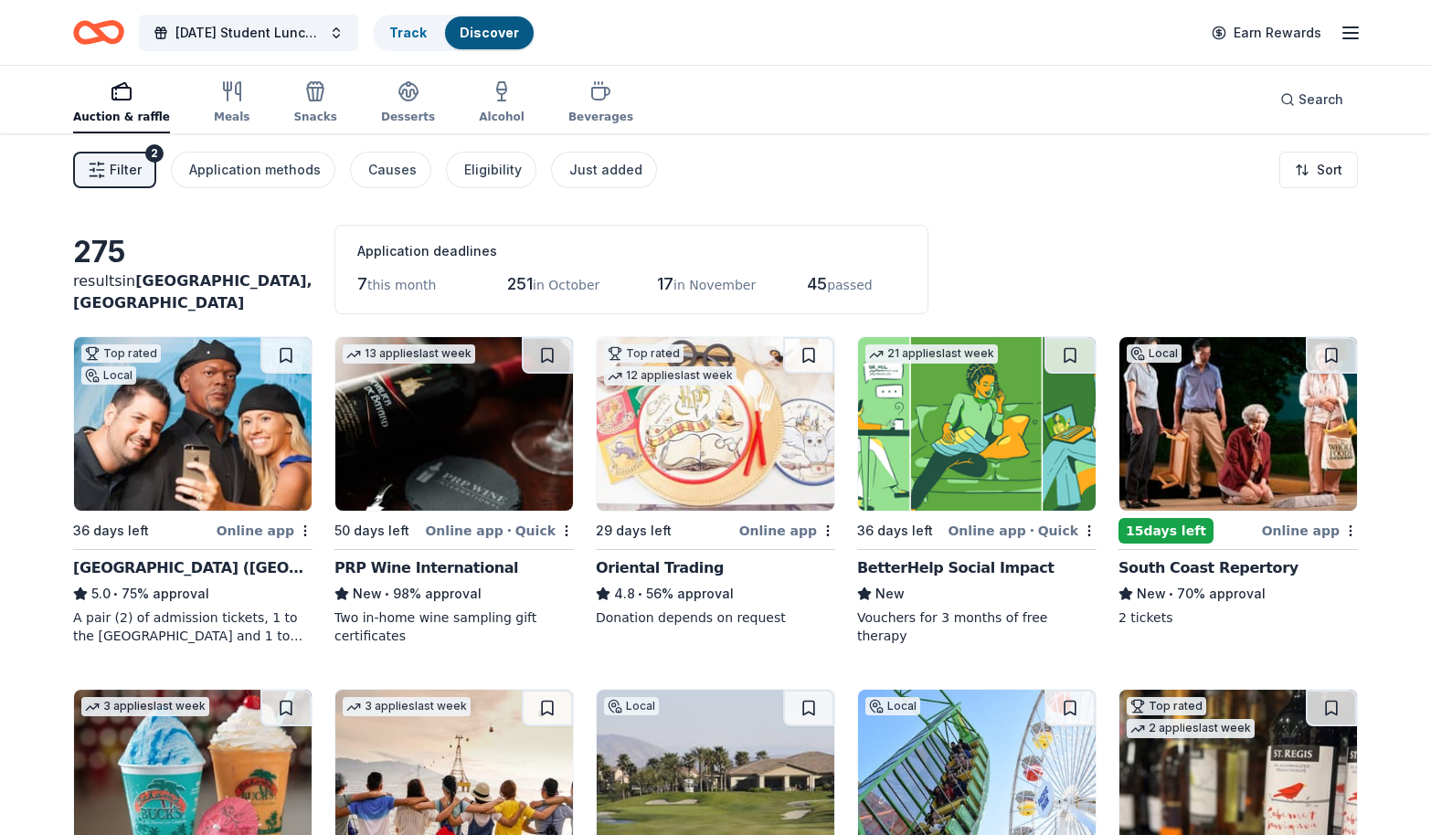
click at [121, 175] on span "Filter" at bounding box center [126, 170] width 32 height 22
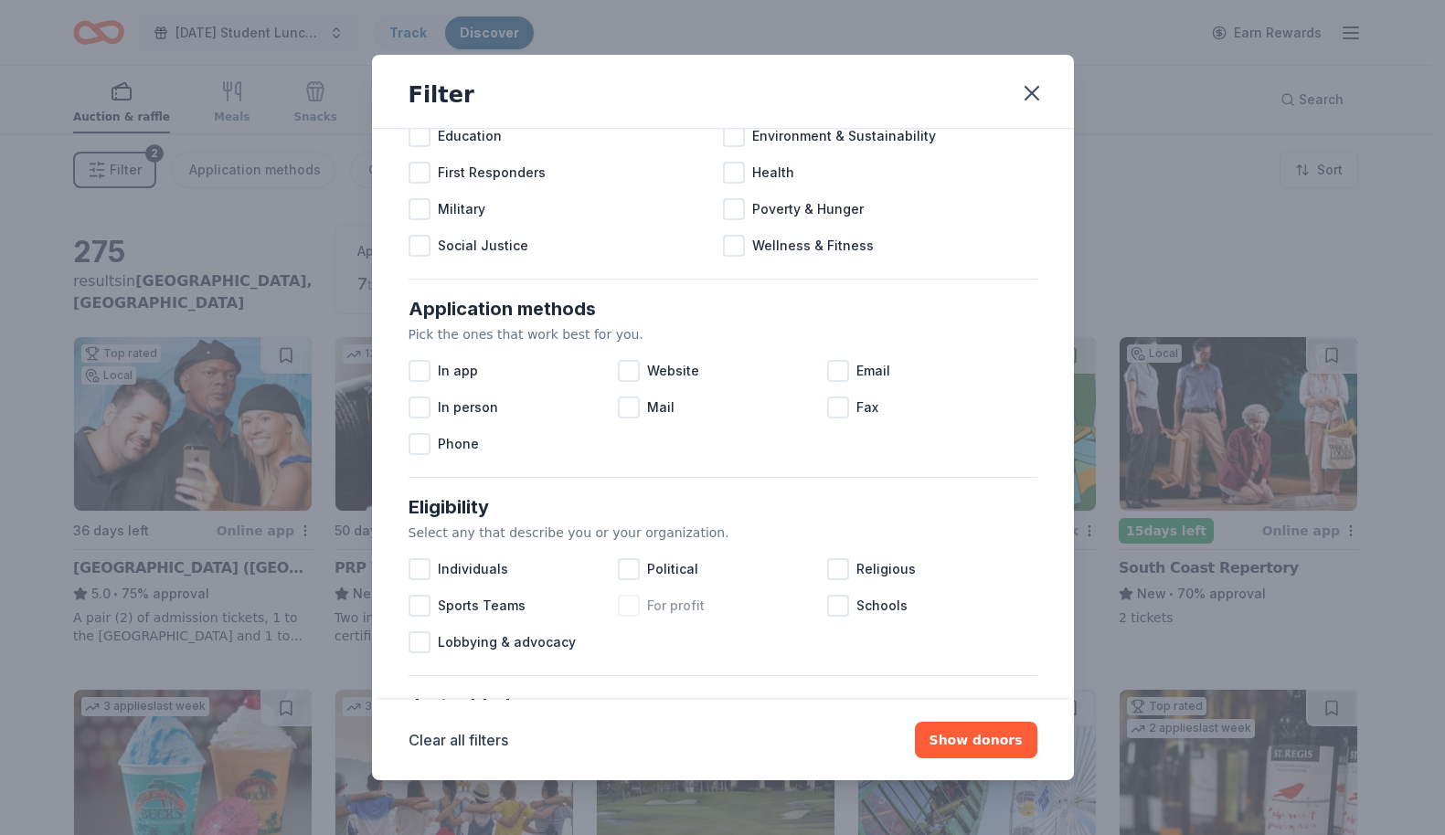
scroll to position [160, 0]
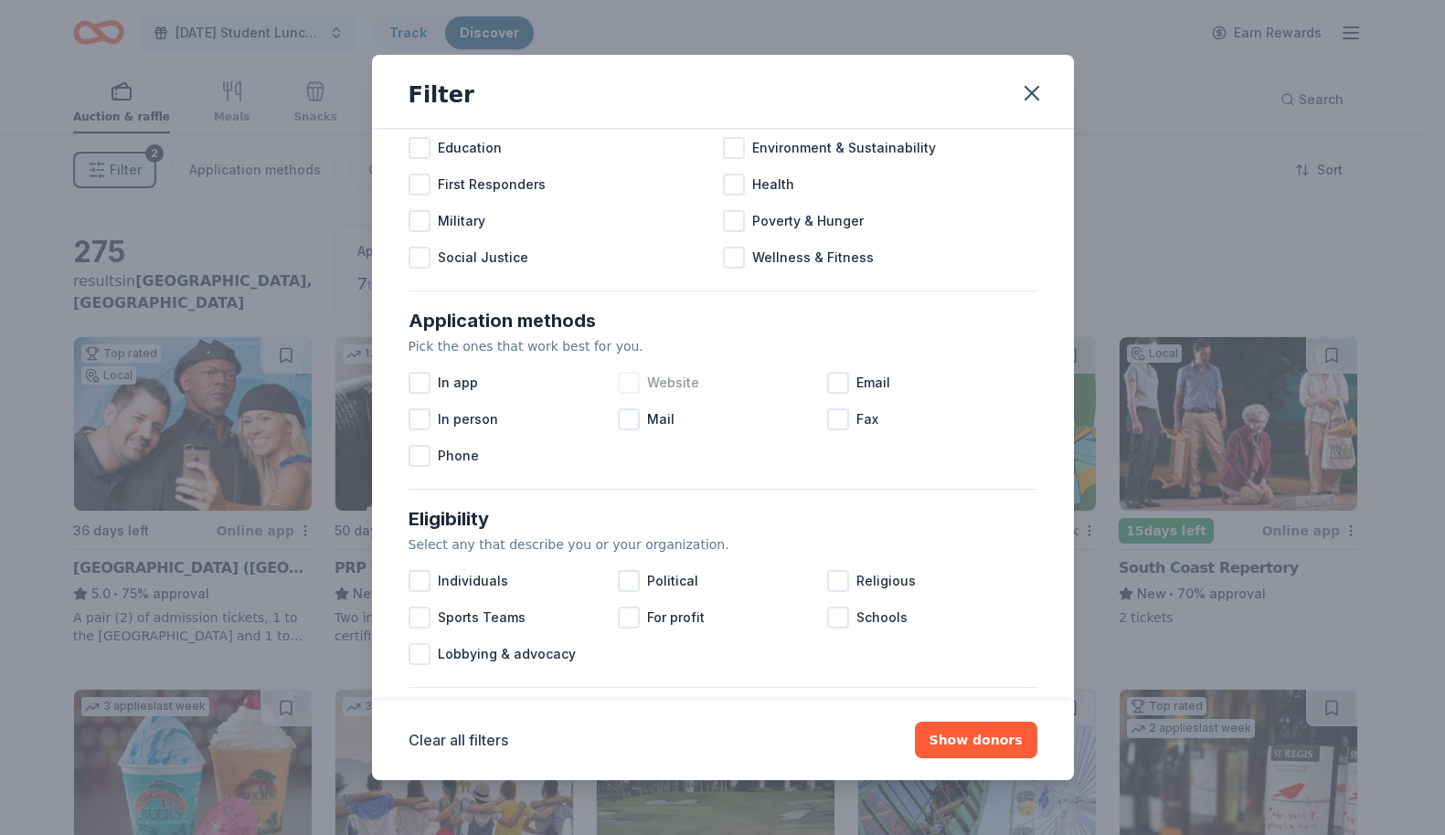
click at [623, 380] on div at bounding box center [629, 383] width 22 height 22
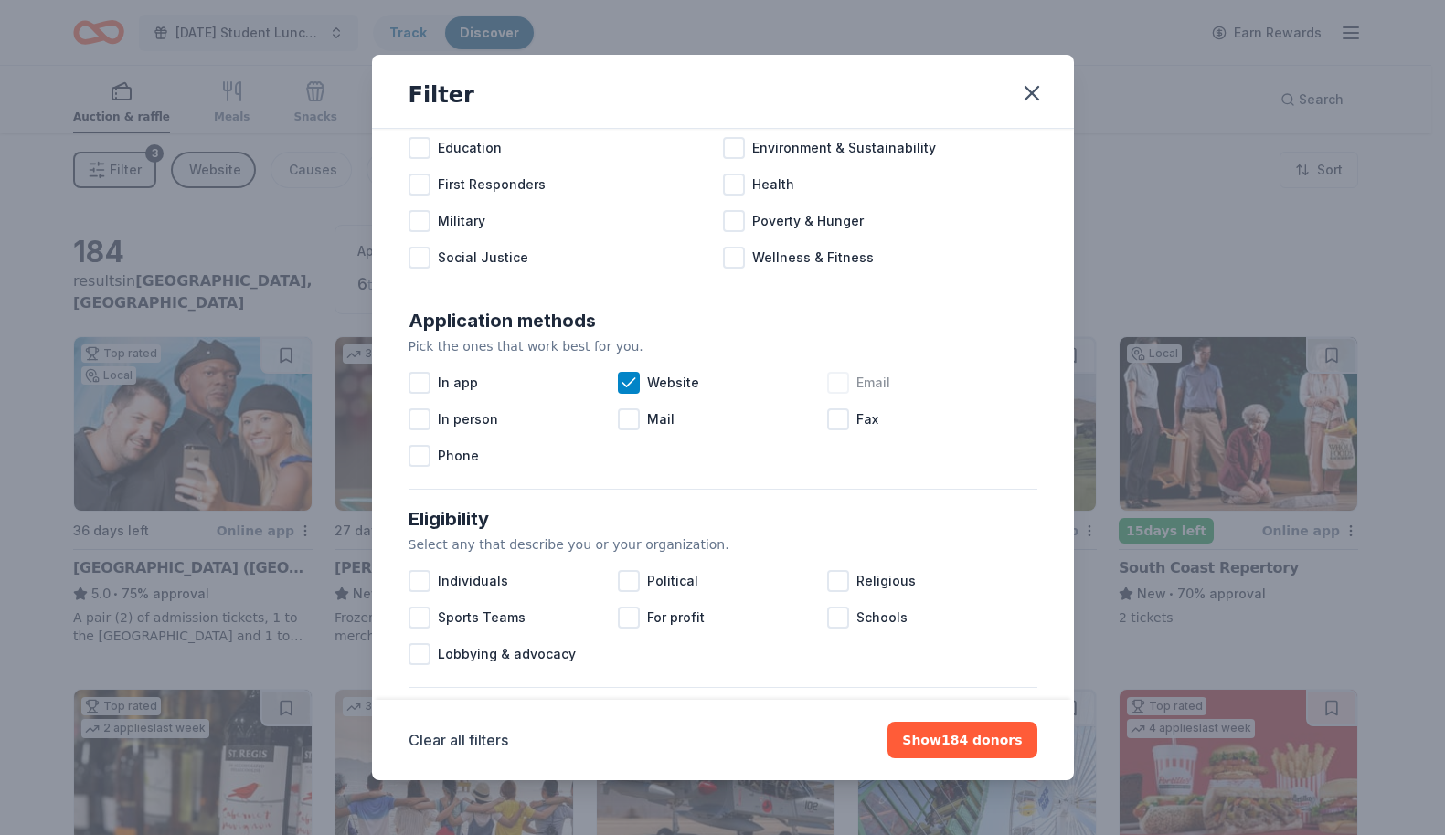
click at [835, 387] on div at bounding box center [838, 383] width 22 height 22
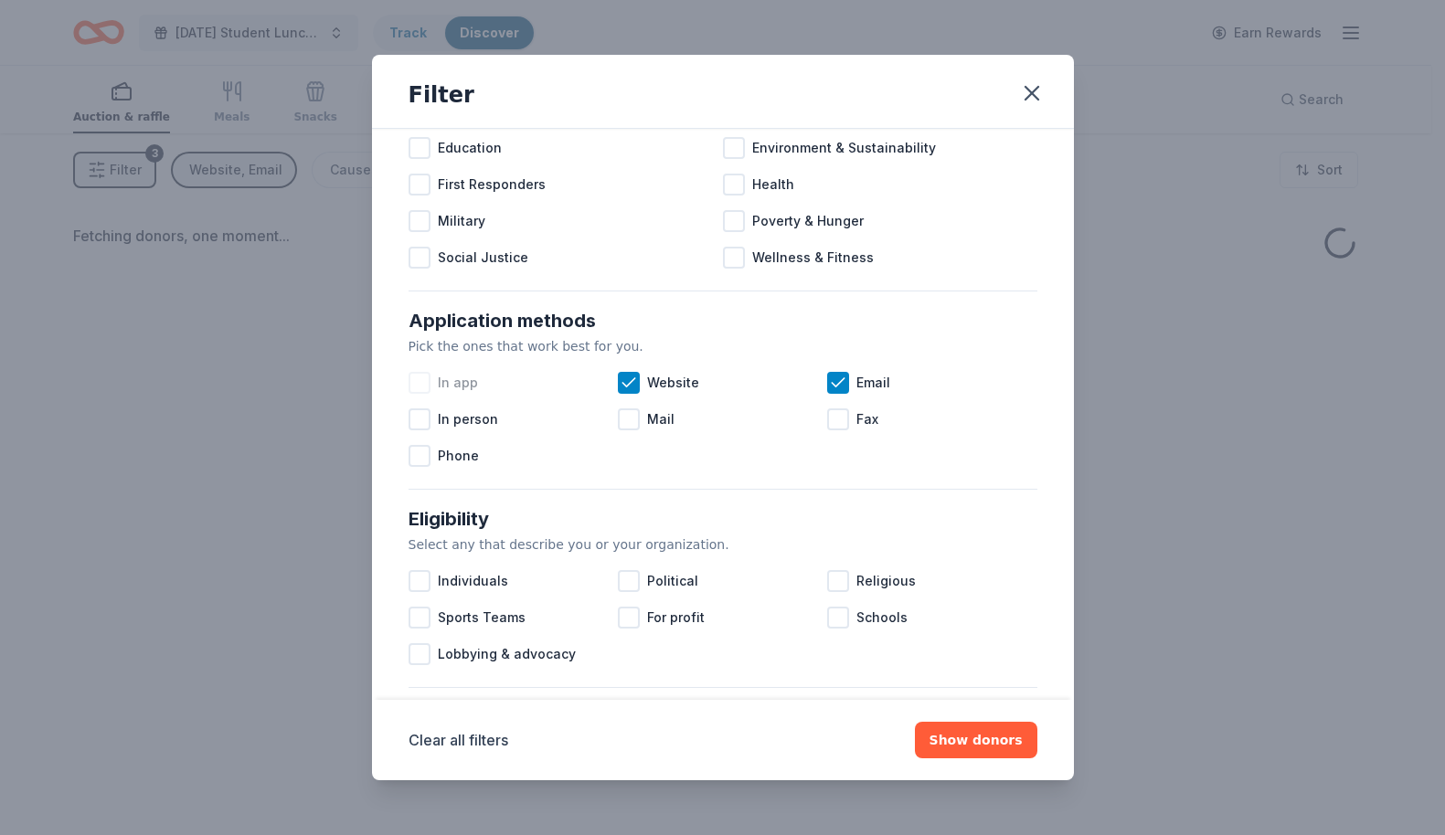
click at [426, 383] on div at bounding box center [419, 383] width 22 height 22
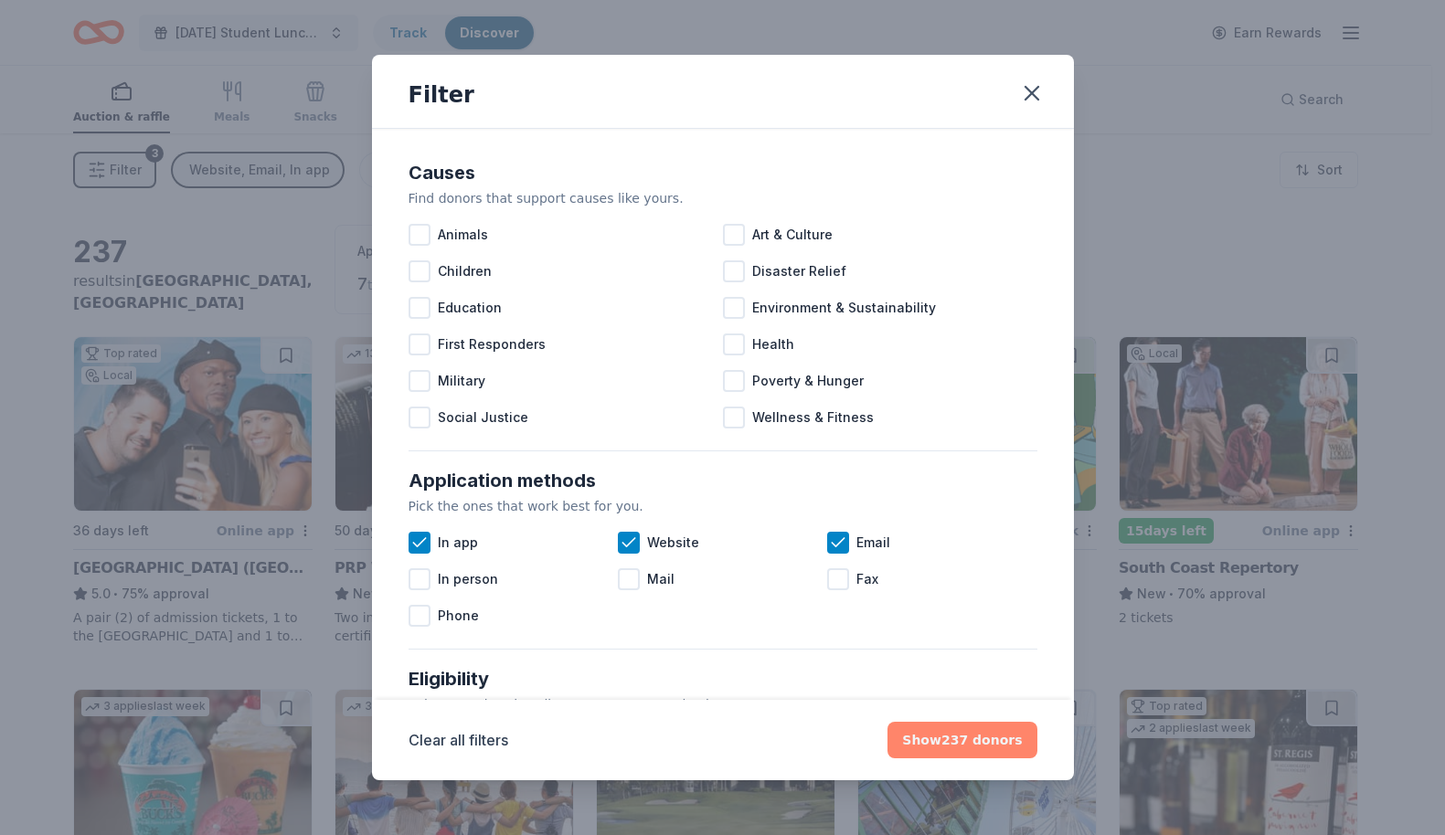
click at [949, 741] on button "Show 237 donors" at bounding box center [961, 740] width 149 height 37
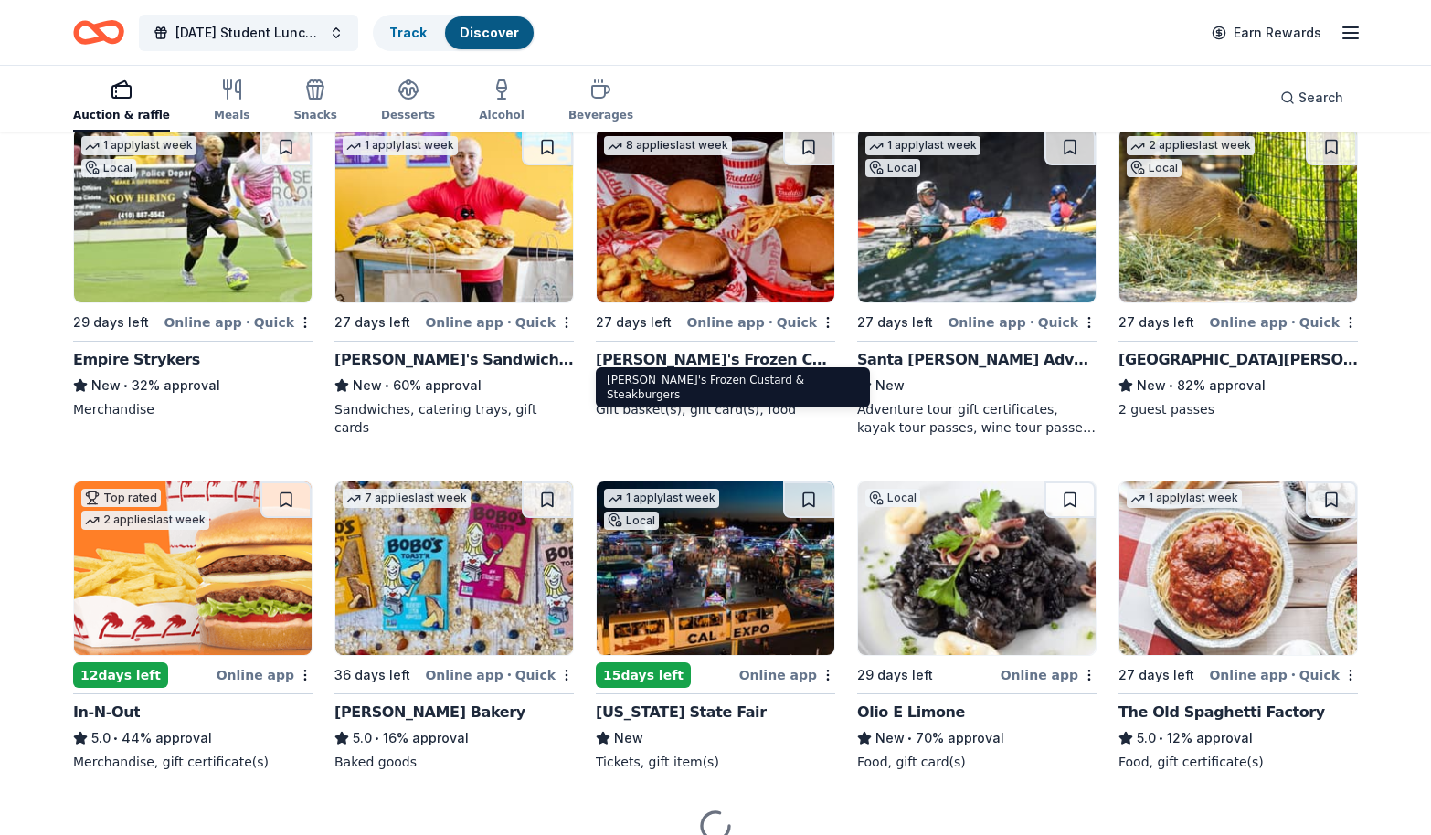
scroll to position [1627, 0]
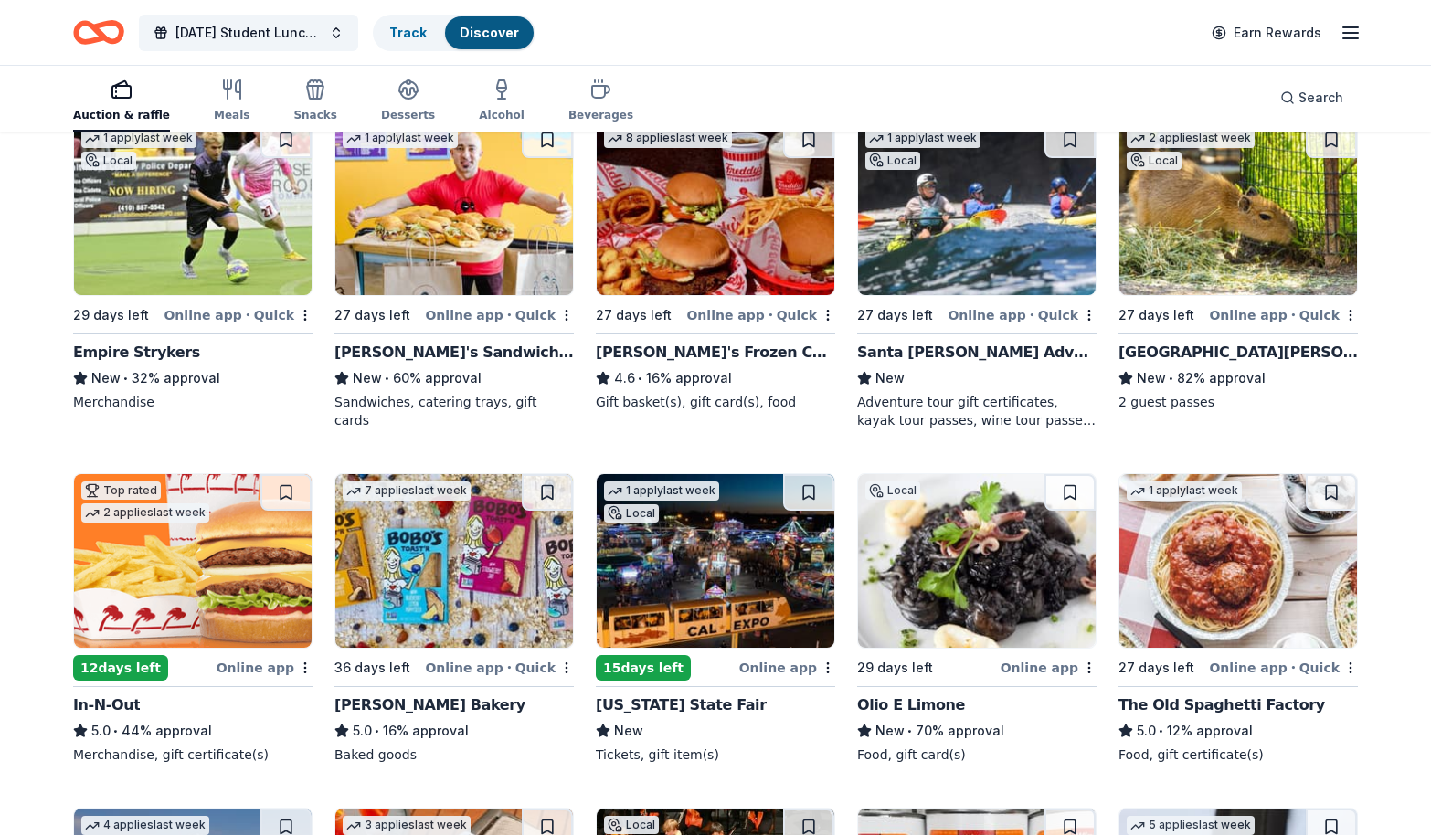
click at [671, 707] on div "California State Fair" at bounding box center [681, 706] width 171 height 22
click at [121, 701] on div "In-N-Out" at bounding box center [106, 706] width 67 height 22
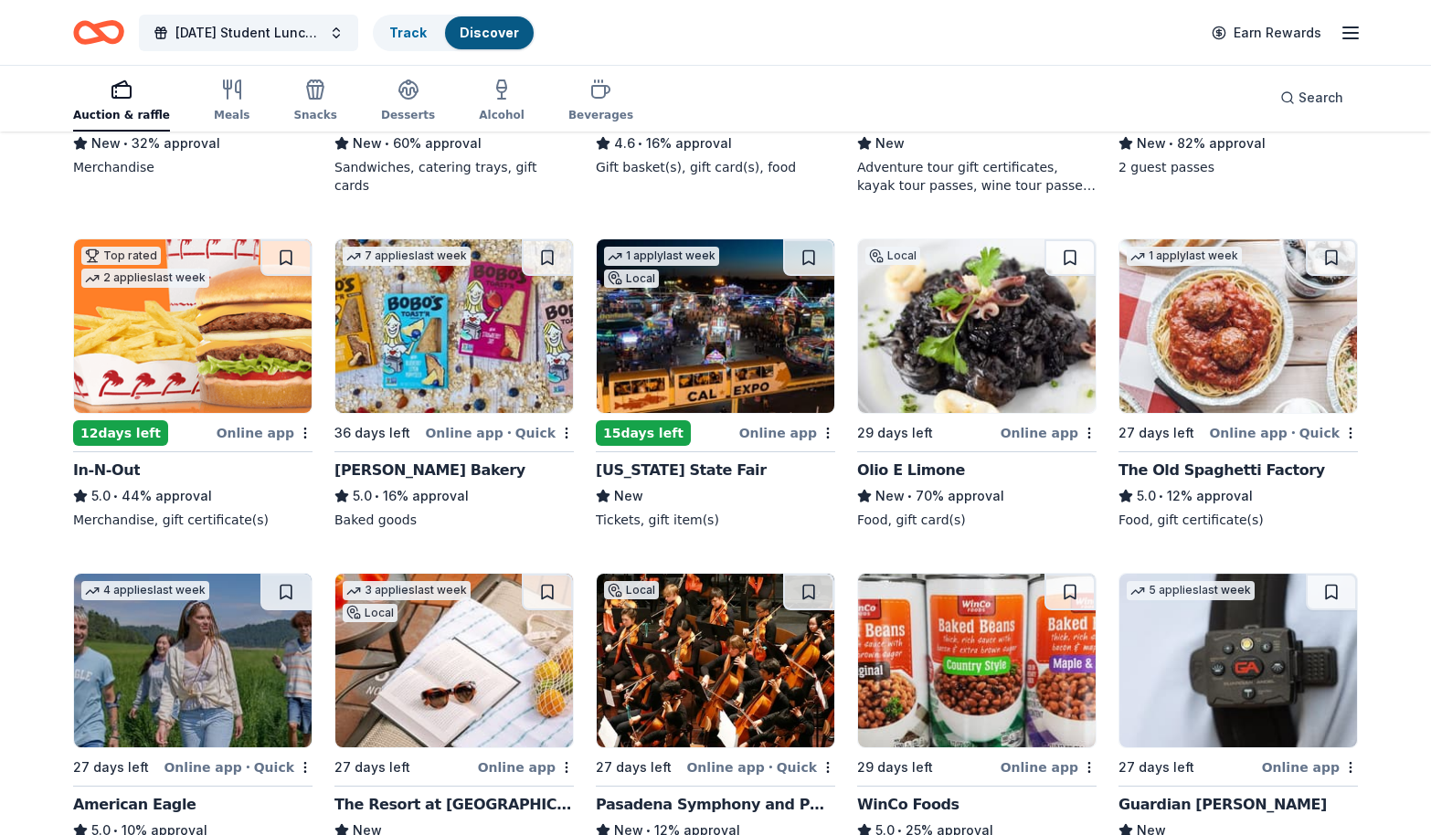
scroll to position [2073, 0]
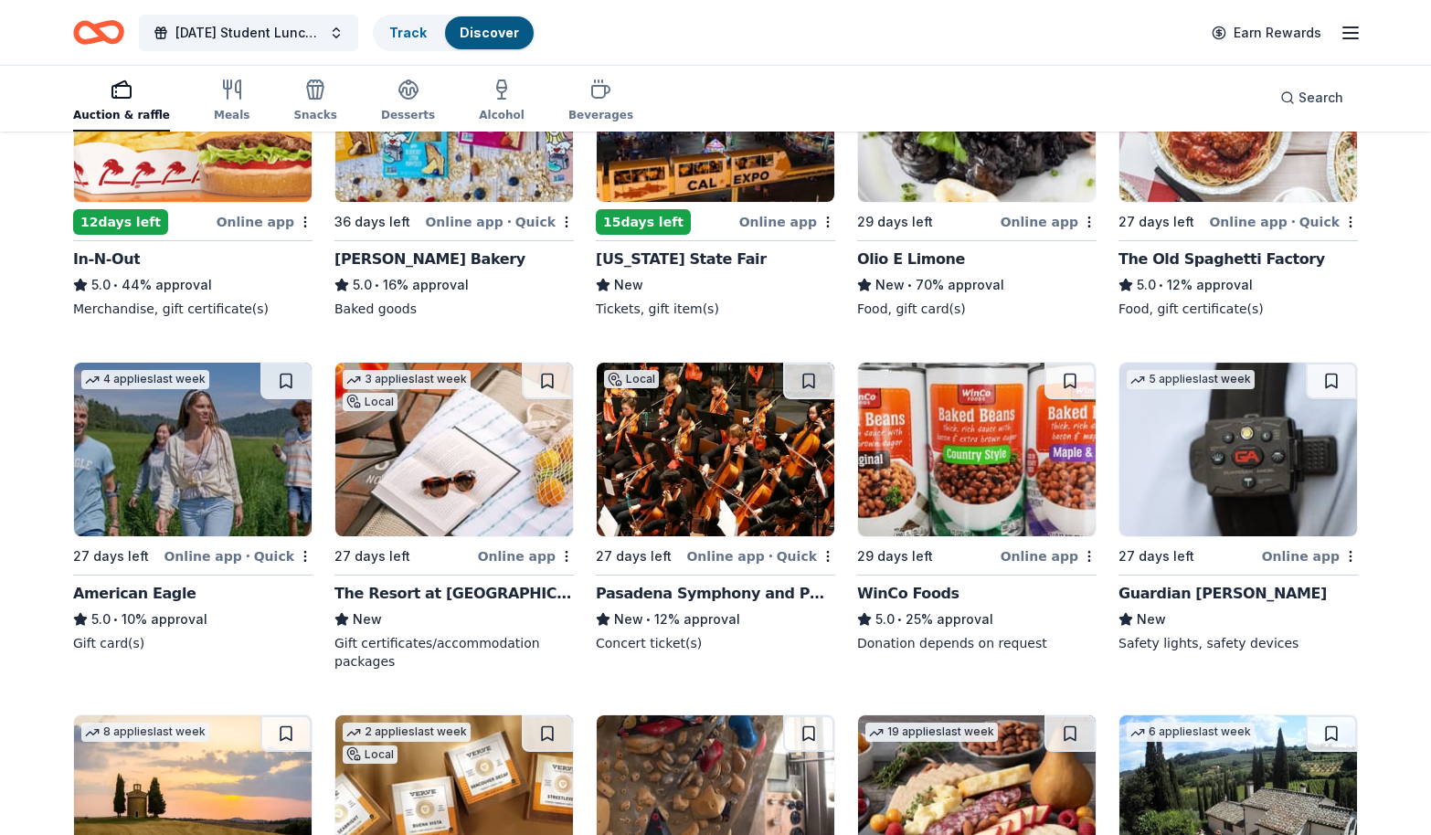
click at [472, 591] on div "The Resort at Pelican Hill" at bounding box center [453, 594] width 239 height 22
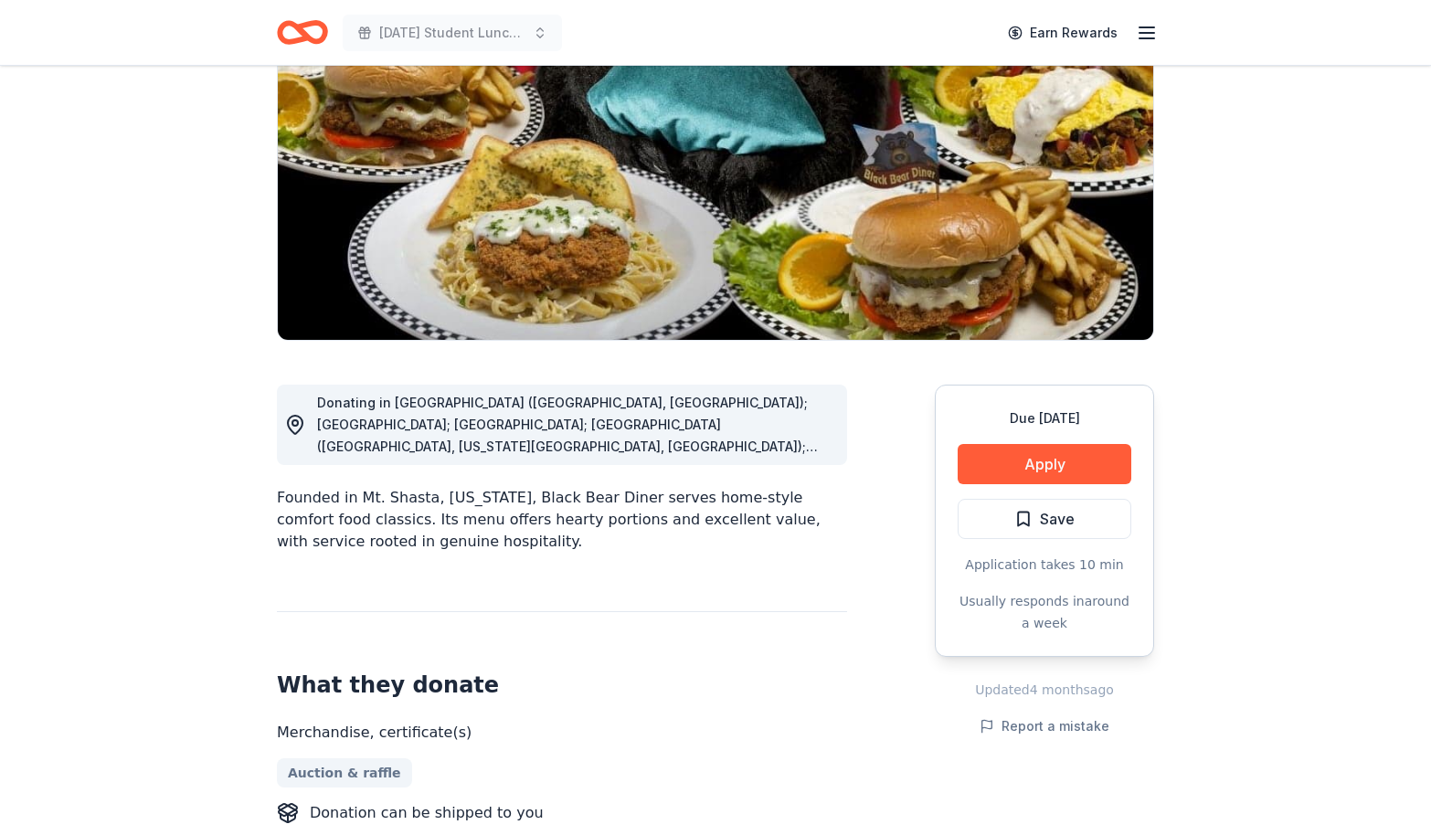
scroll to position [216, 0]
click at [818, 448] on span "Donating in [GEOGRAPHIC_DATA] ([GEOGRAPHIC_DATA], [GEOGRAPHIC_DATA]); [GEOGRAPH…" at bounding box center [573, 555] width 513 height 323
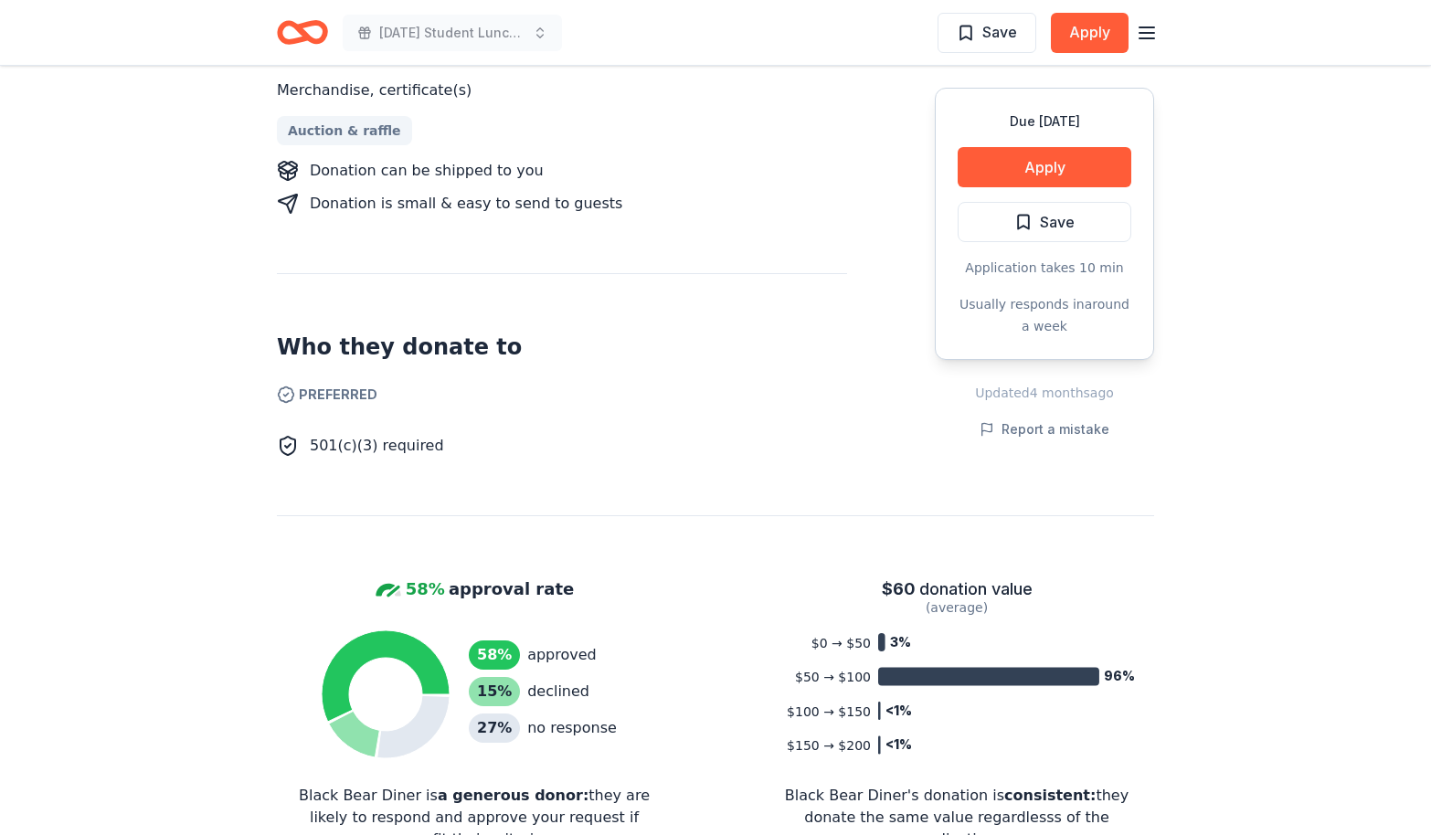
scroll to position [1086, 0]
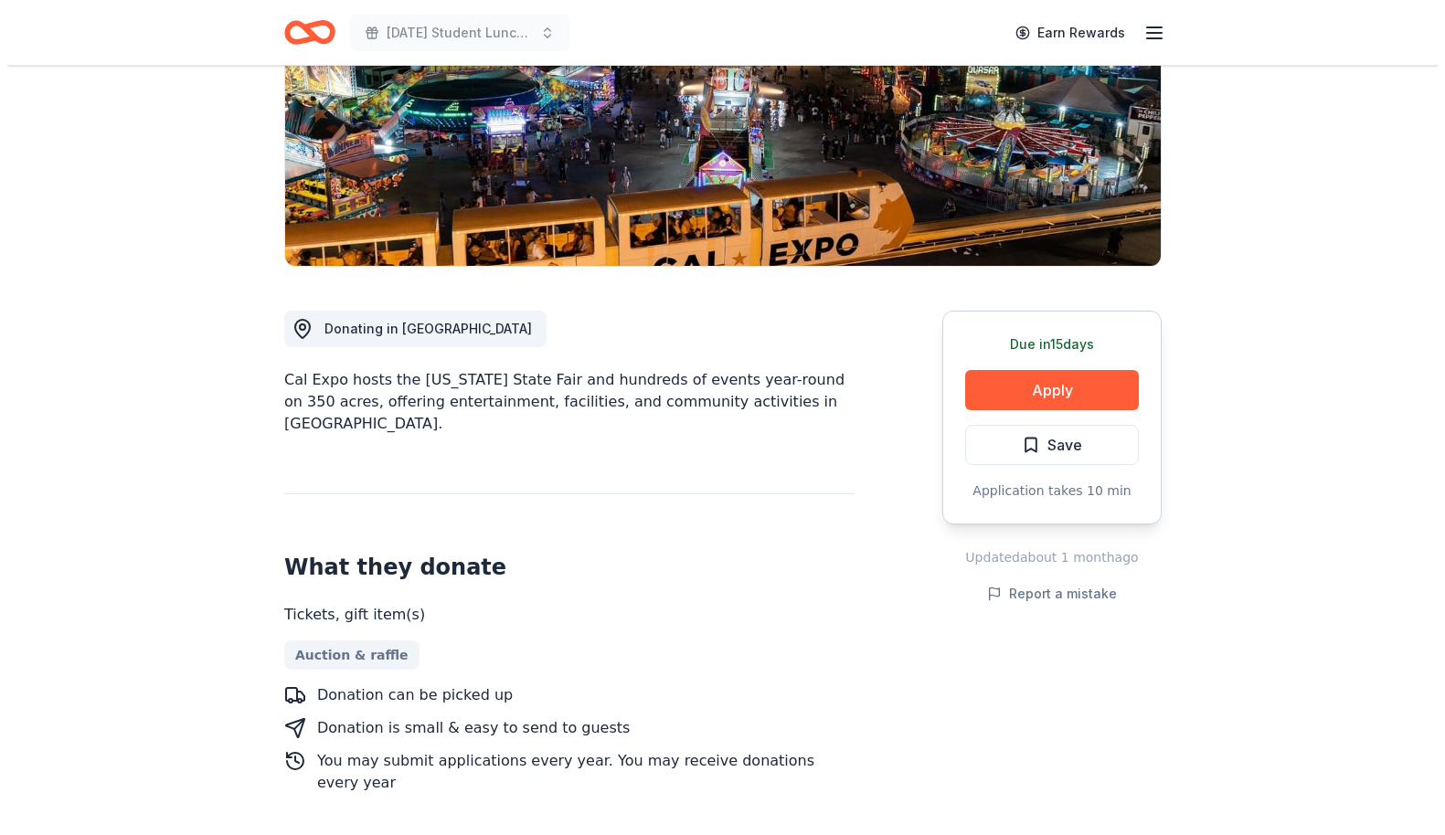
scroll to position [366, 0]
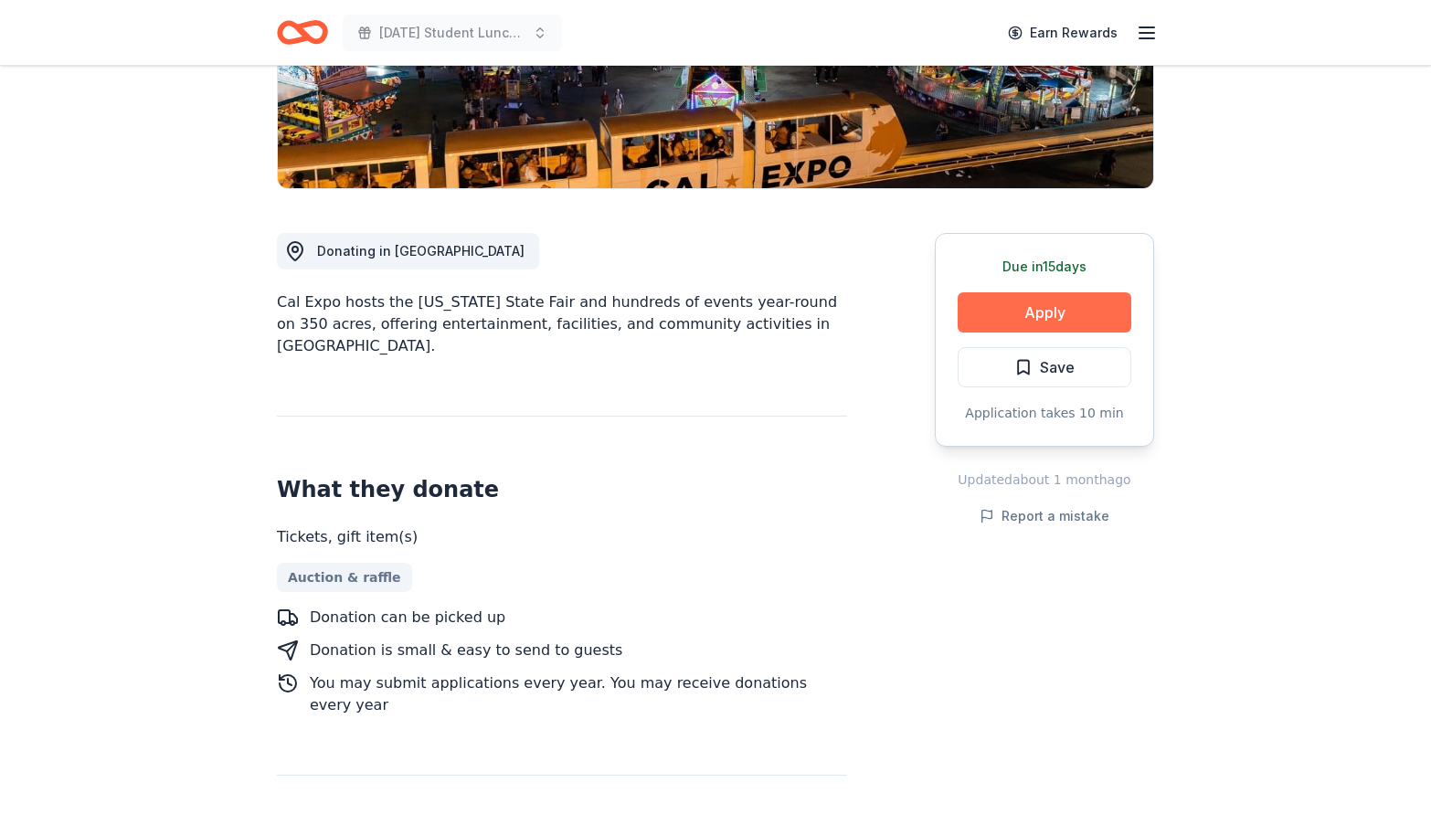
click at [1019, 312] on button "Apply" at bounding box center [1045, 312] width 174 height 40
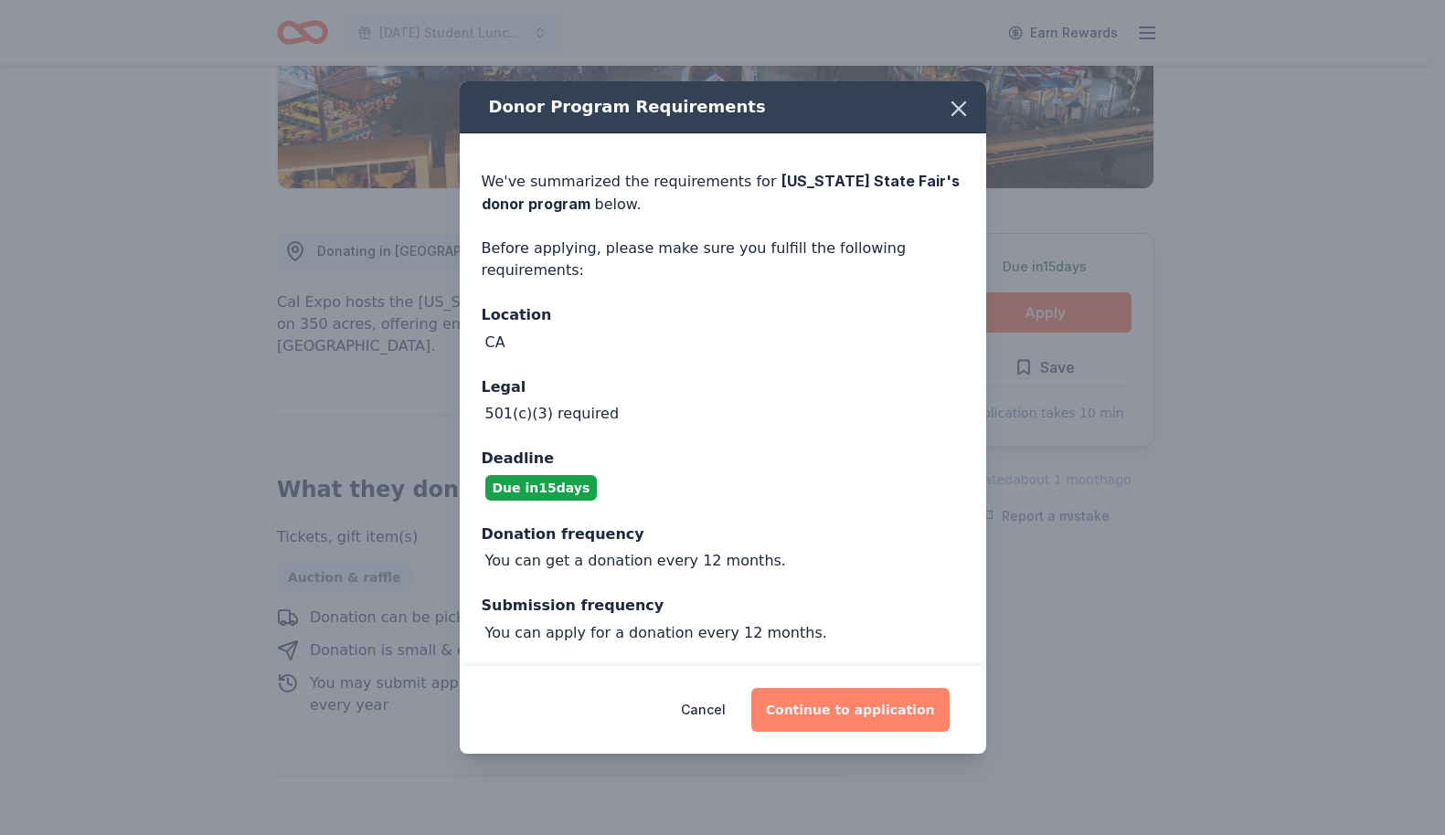
click at [865, 708] on button "Continue to application" at bounding box center [850, 710] width 198 height 44
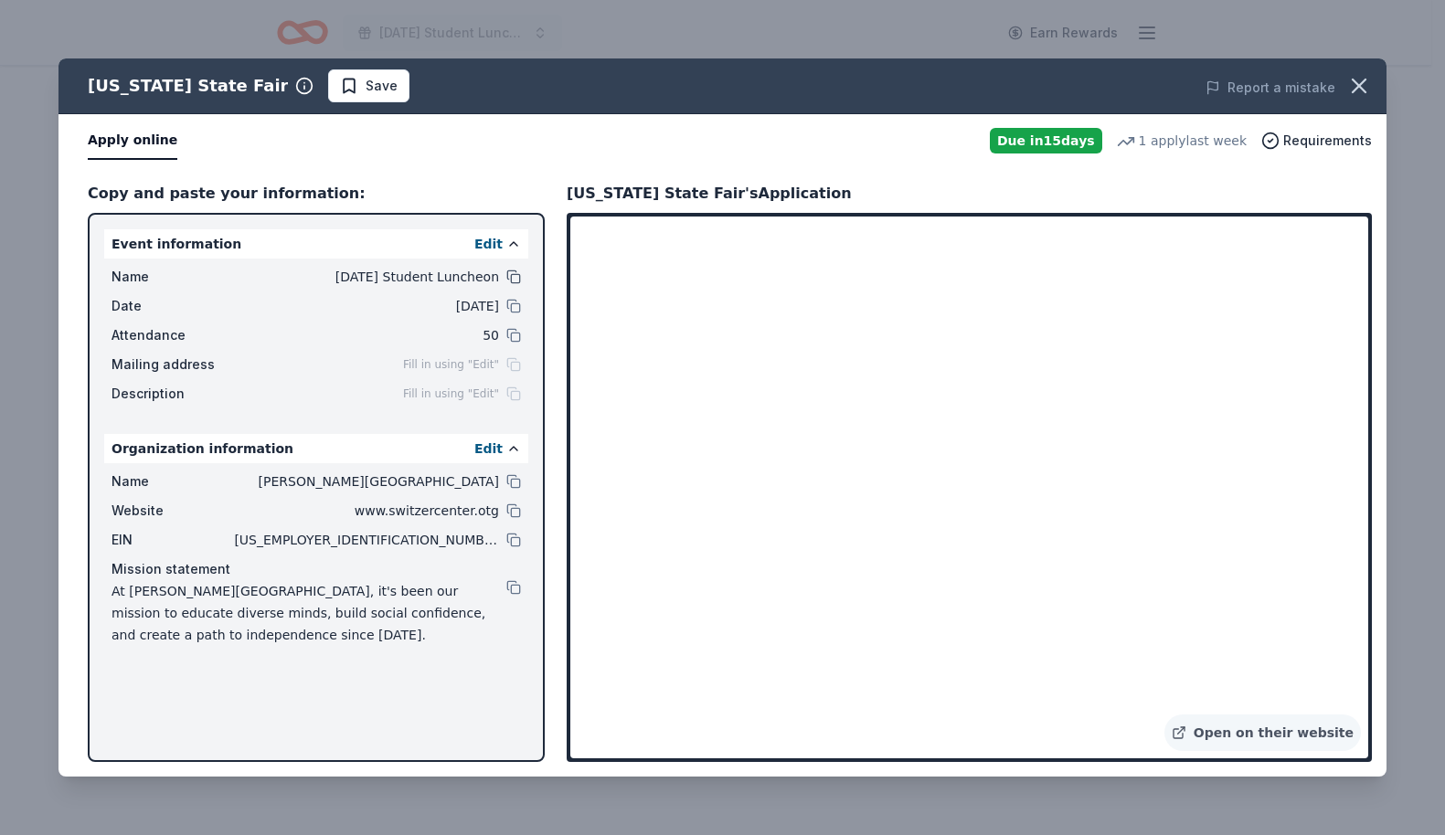
click at [514, 278] on button at bounding box center [513, 277] width 15 height 15
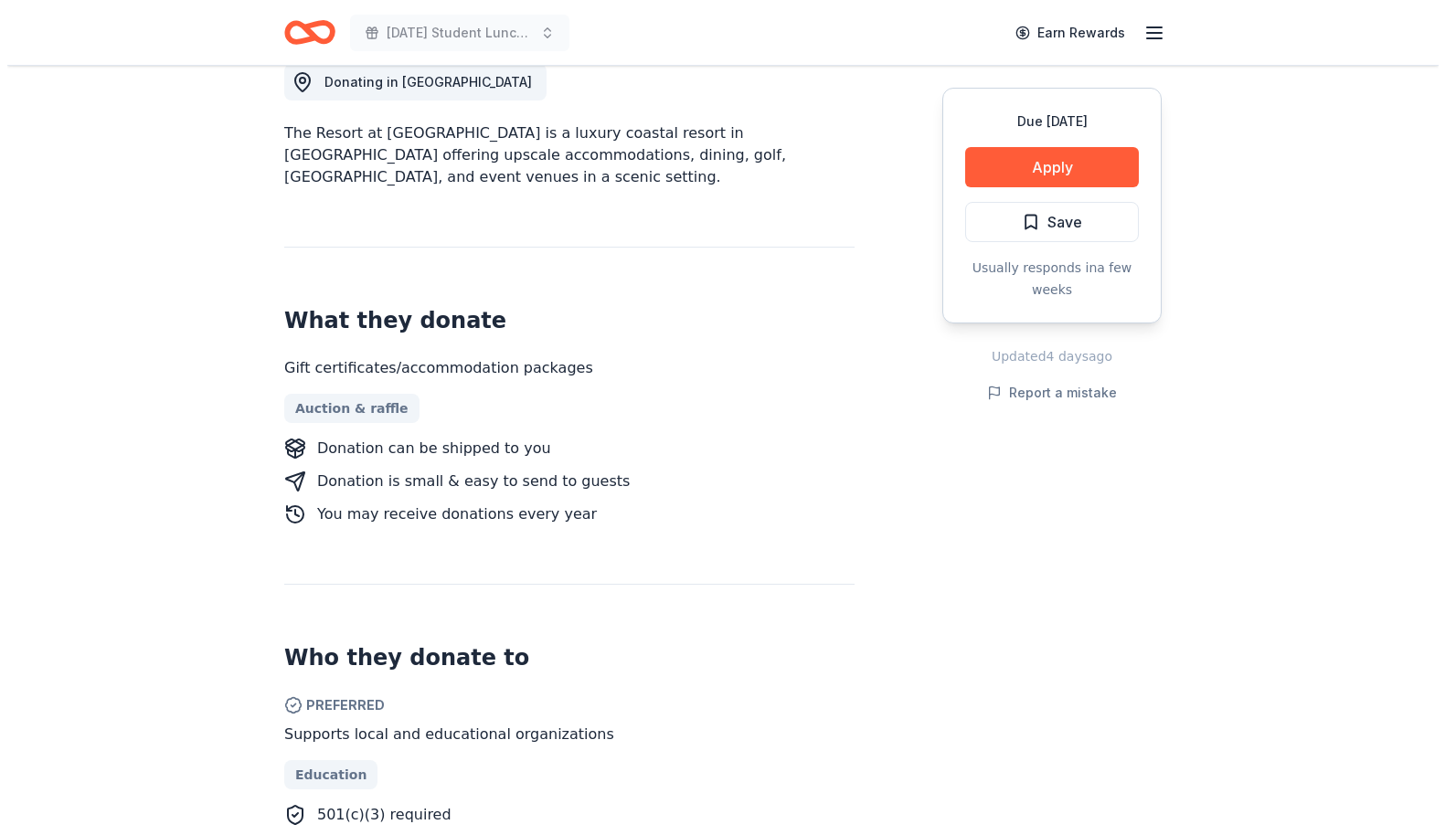
scroll to position [730, 0]
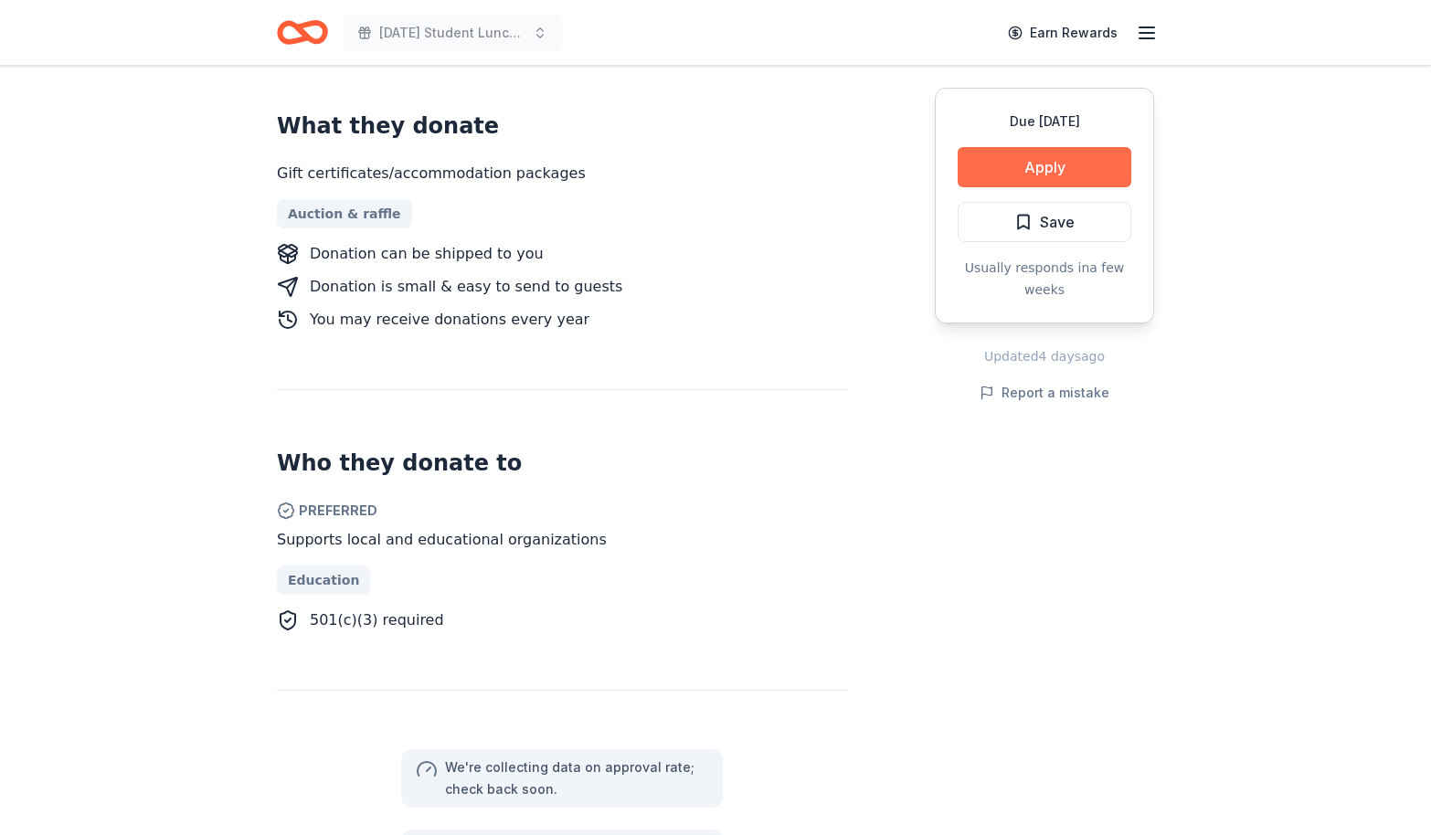
click at [1040, 171] on button "Apply" at bounding box center [1045, 167] width 174 height 40
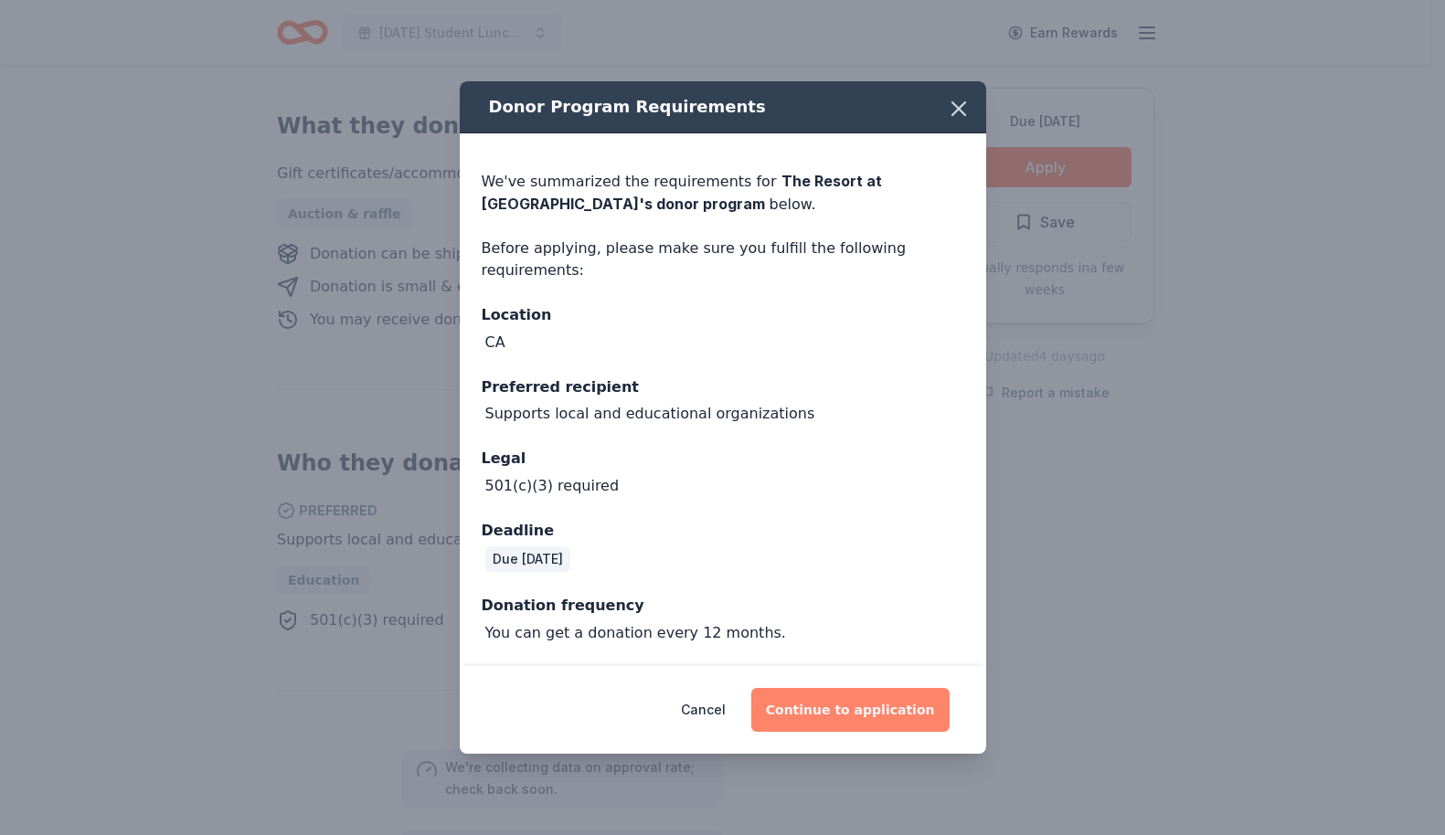
click at [841, 705] on button "Continue to application" at bounding box center [850, 710] width 198 height 44
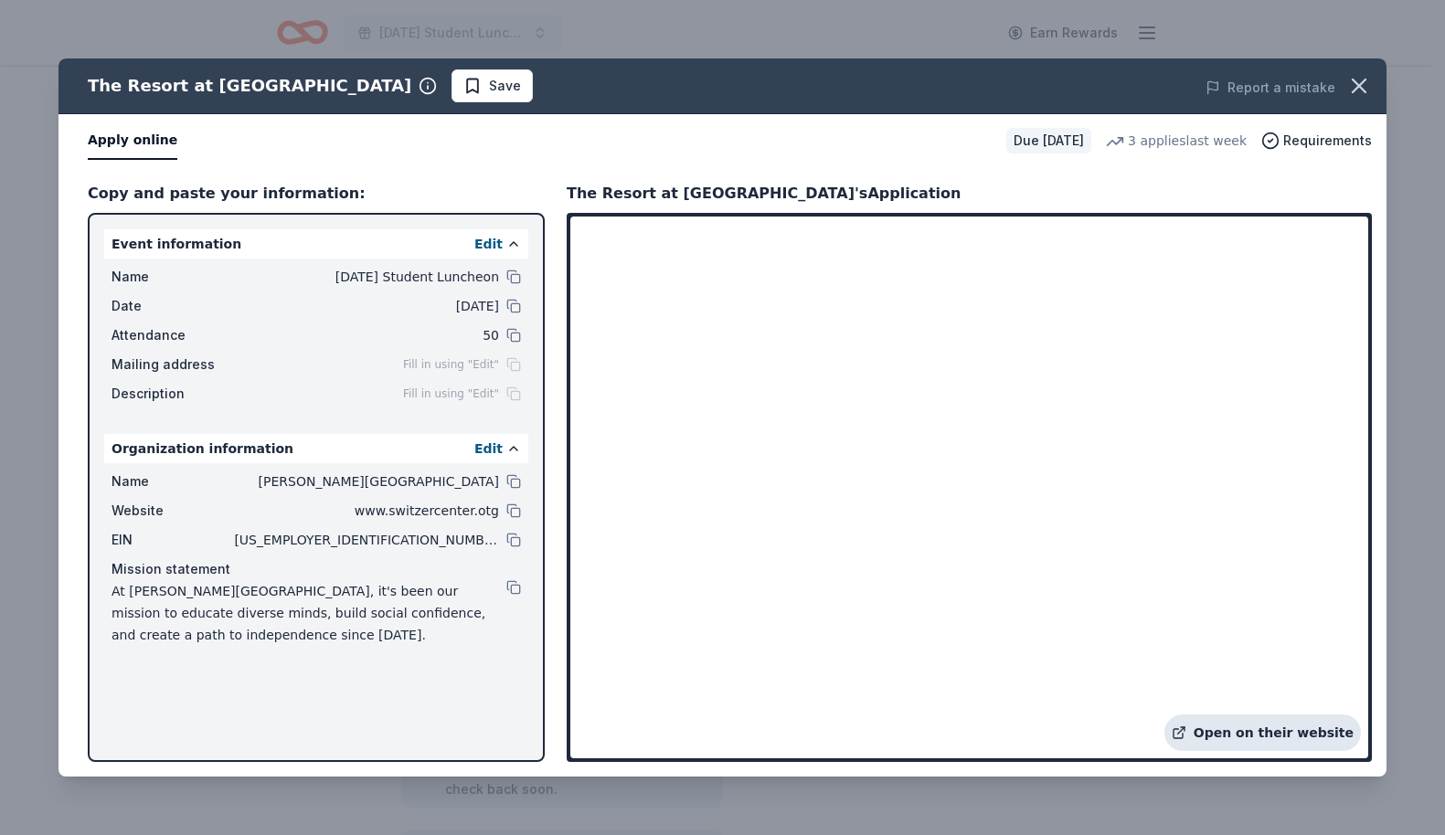
click at [1278, 737] on link "Open on their website" at bounding box center [1262, 733] width 196 height 37
